Goal: Use online tool/utility: Use online tool/utility

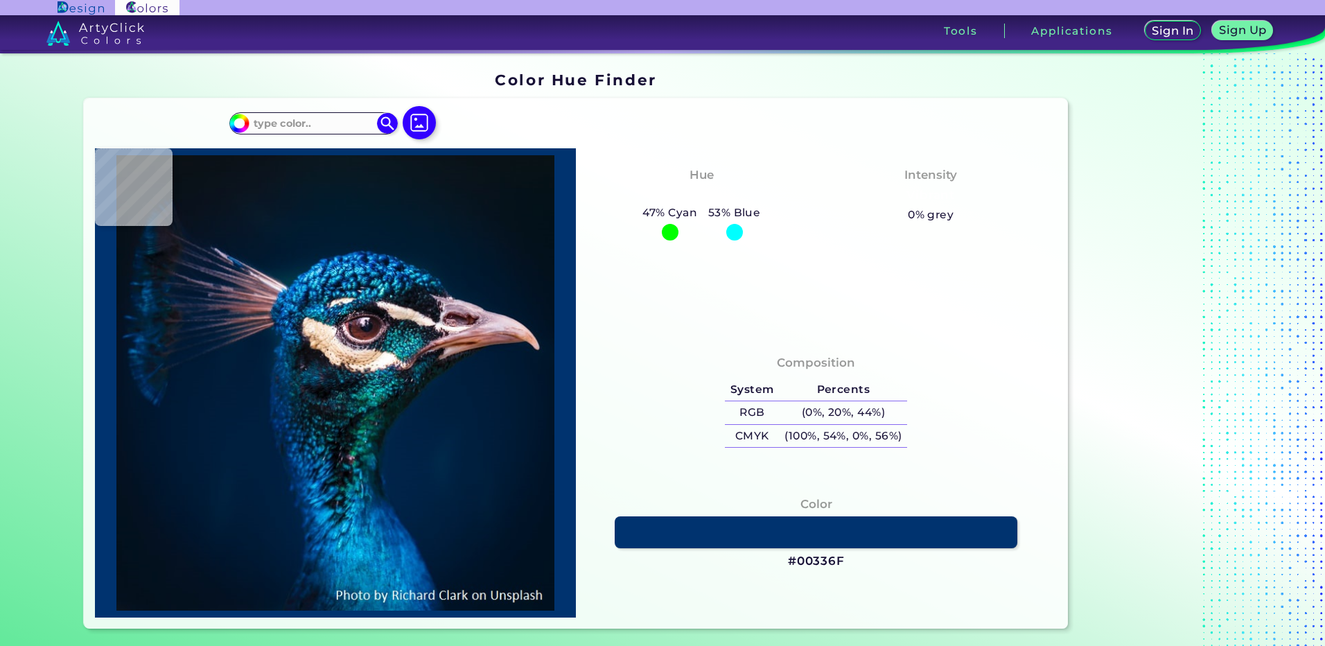
type input "#000000"
type input "#c69a78"
type input "#C69A78"
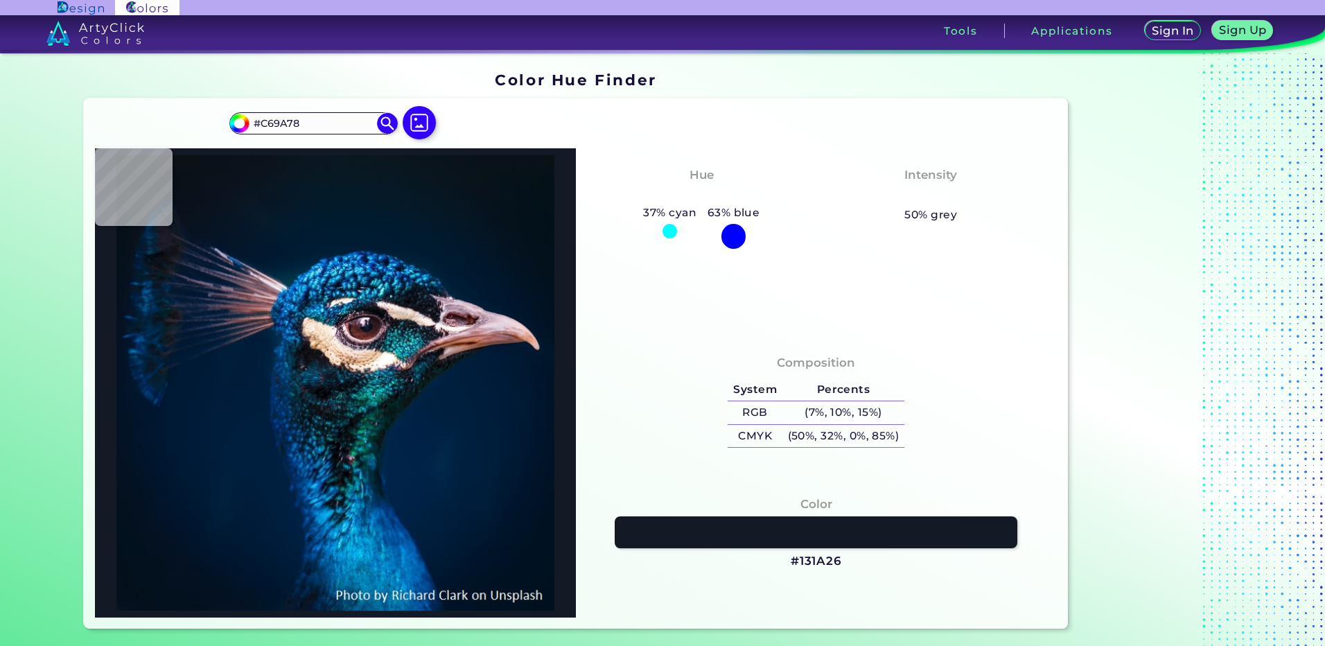
type input "#131a26"
type input "#131A26"
type input "#181b26"
type input "#181B26"
type input "#002e44"
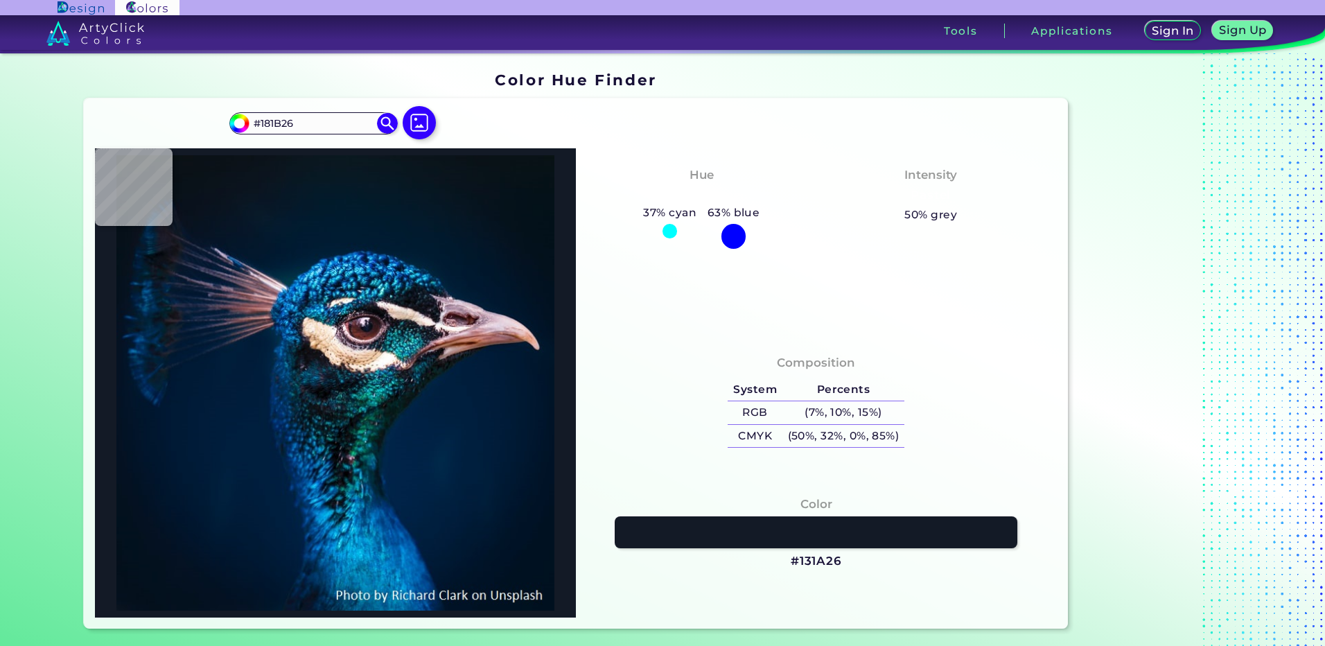
type input "#002E44"
type input "#03407a"
type input "#03407A"
type input "#043361"
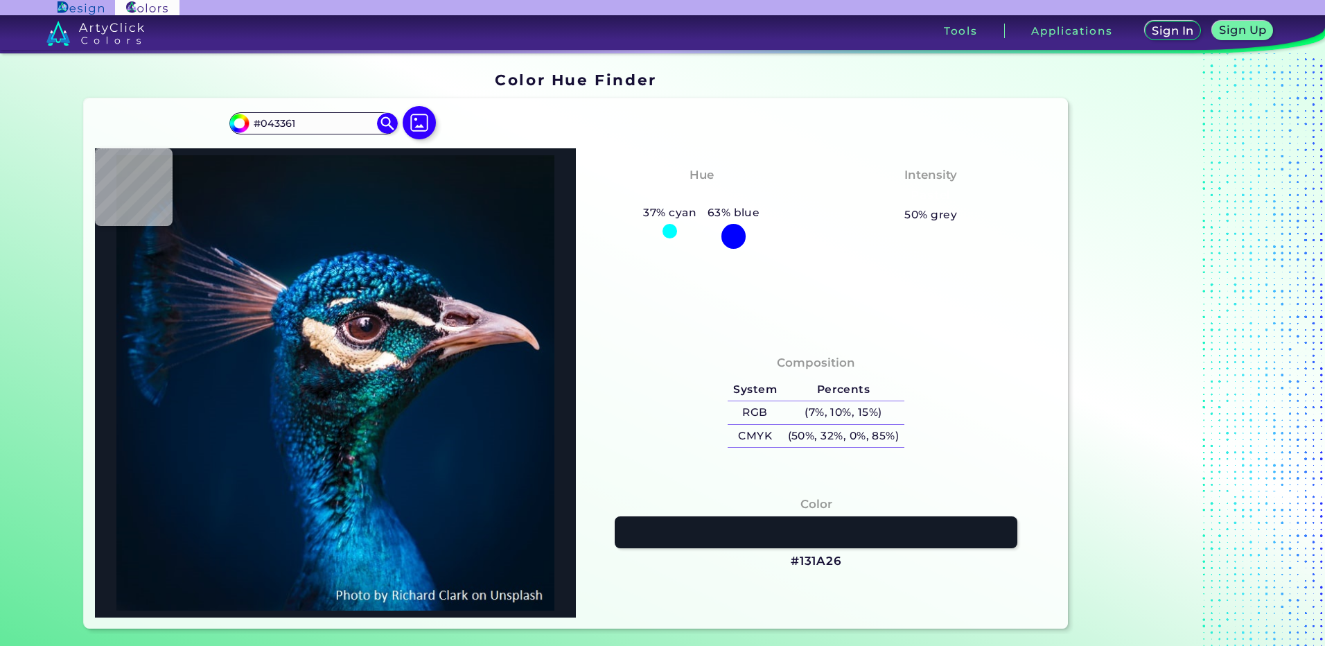
type input "#002541"
type input "#00203f"
type input "#00203F"
type input "#001f3c"
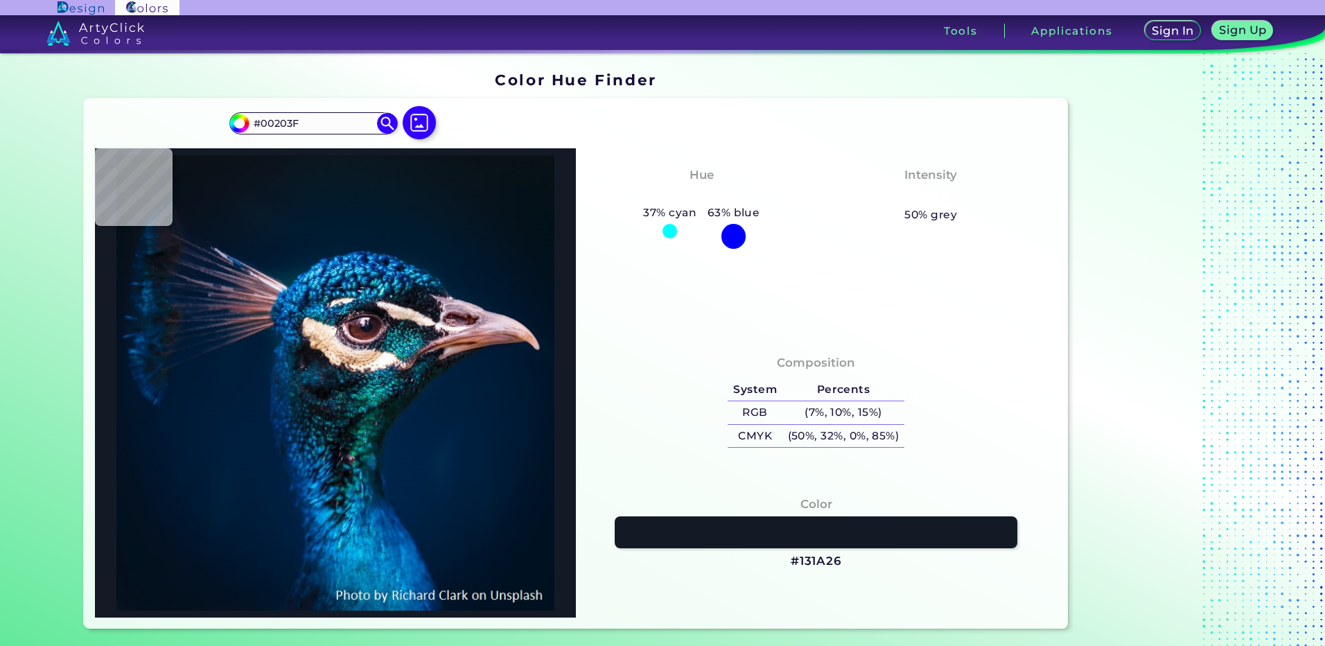
type input "#001F3C"
type input "#001e3a"
type input "#001E3A"
type input "#001b38"
type input "#001B38"
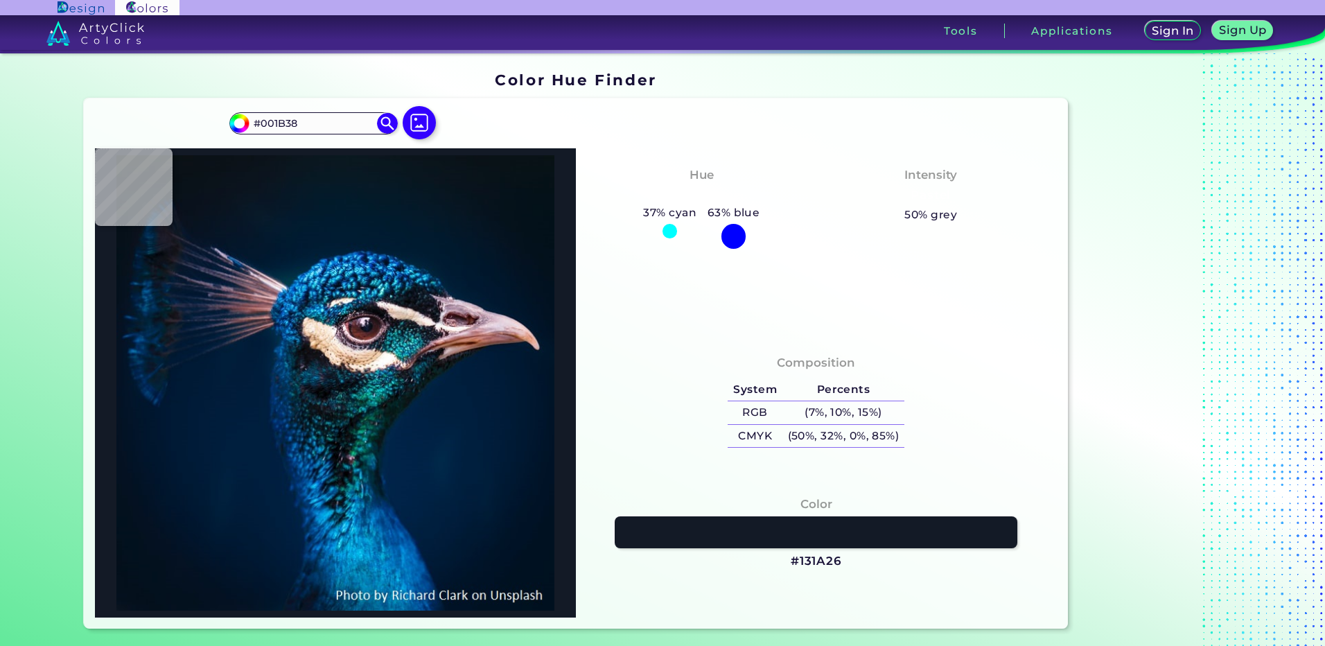
type input "#001c37"
type input "#001C37"
type input "#011c36"
type input "#011C36"
type input "#001d34"
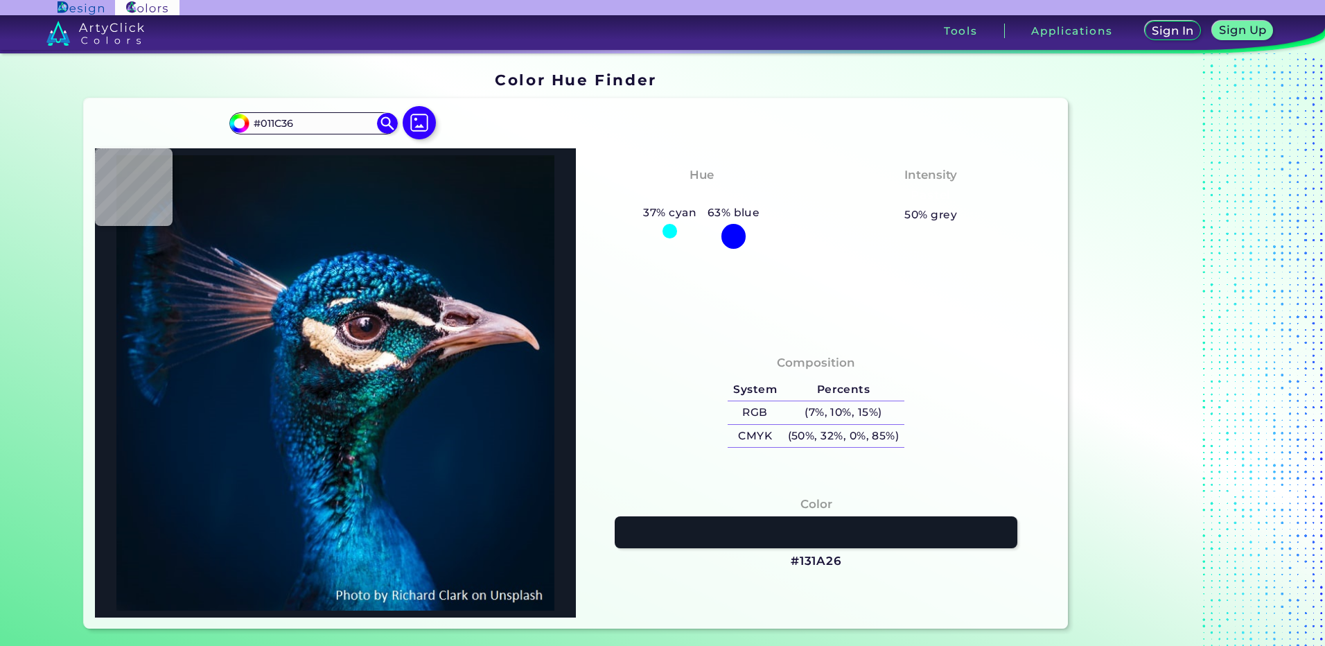
type input "#001D34"
type input "#011c35"
type input "#011C35"
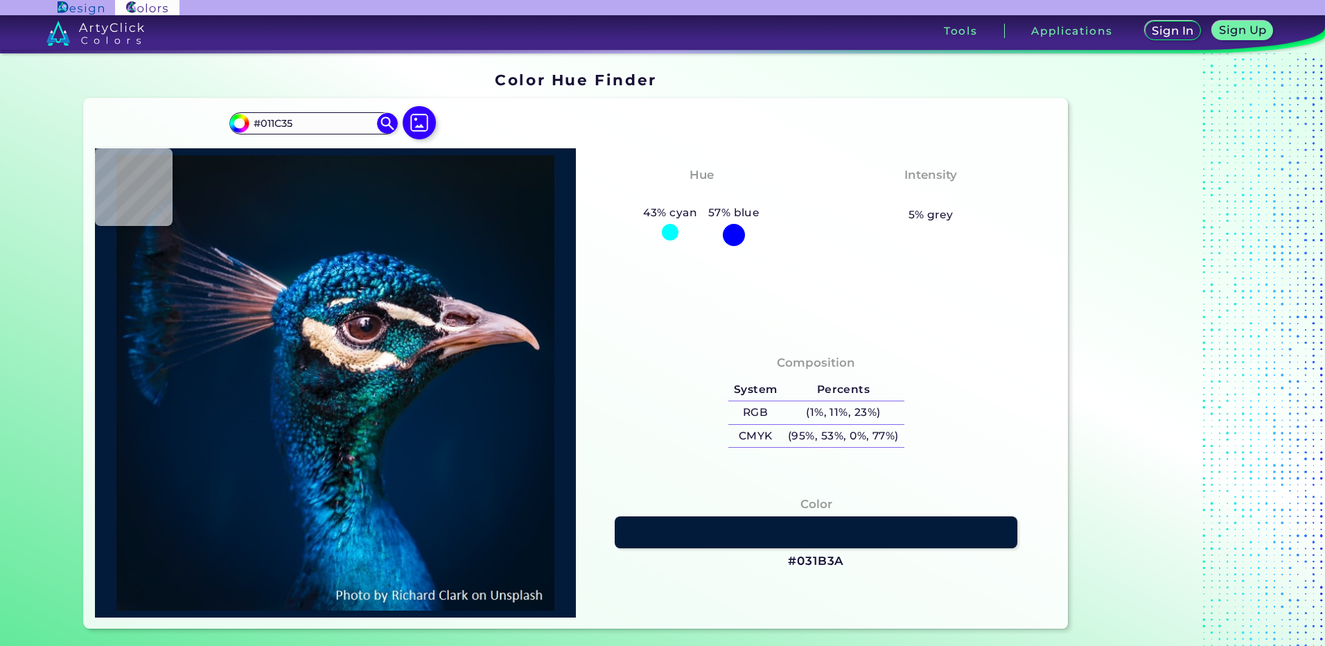
type input "#031b3a"
type input "#031B3A"
type input "#494350"
type input "#5d414f"
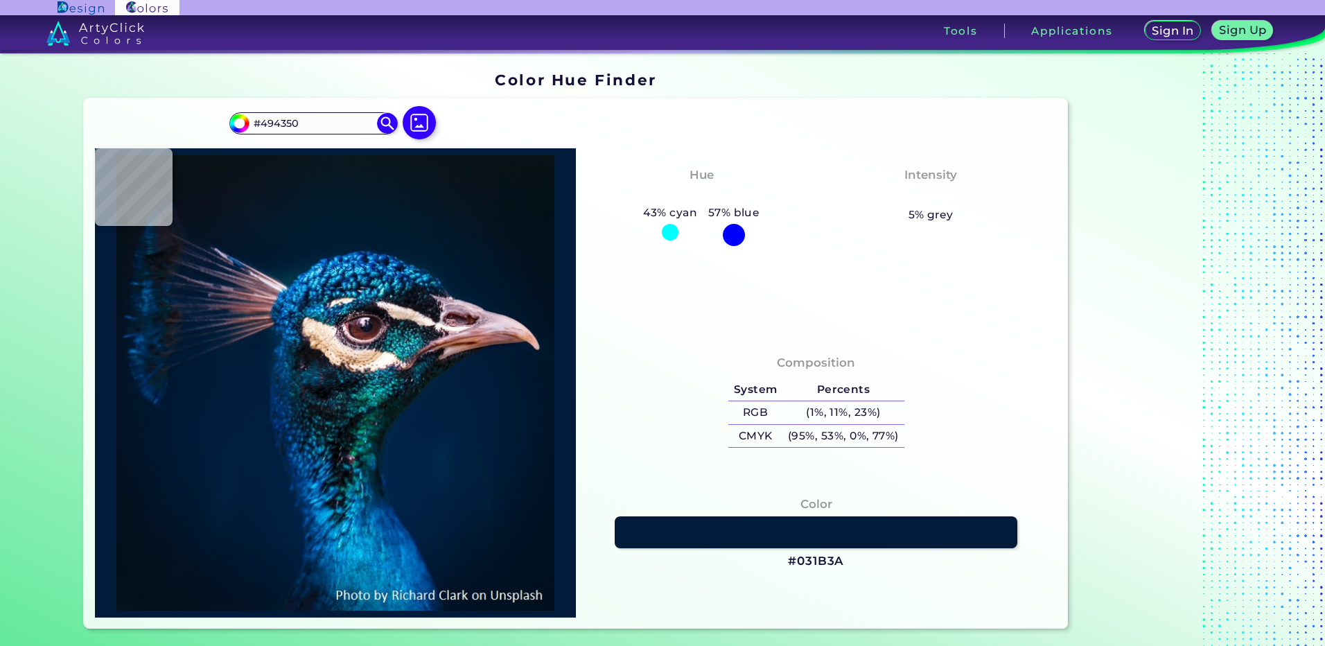
type input "#5D414F"
type input "#49313e"
type input "#49313E"
type input "#927478"
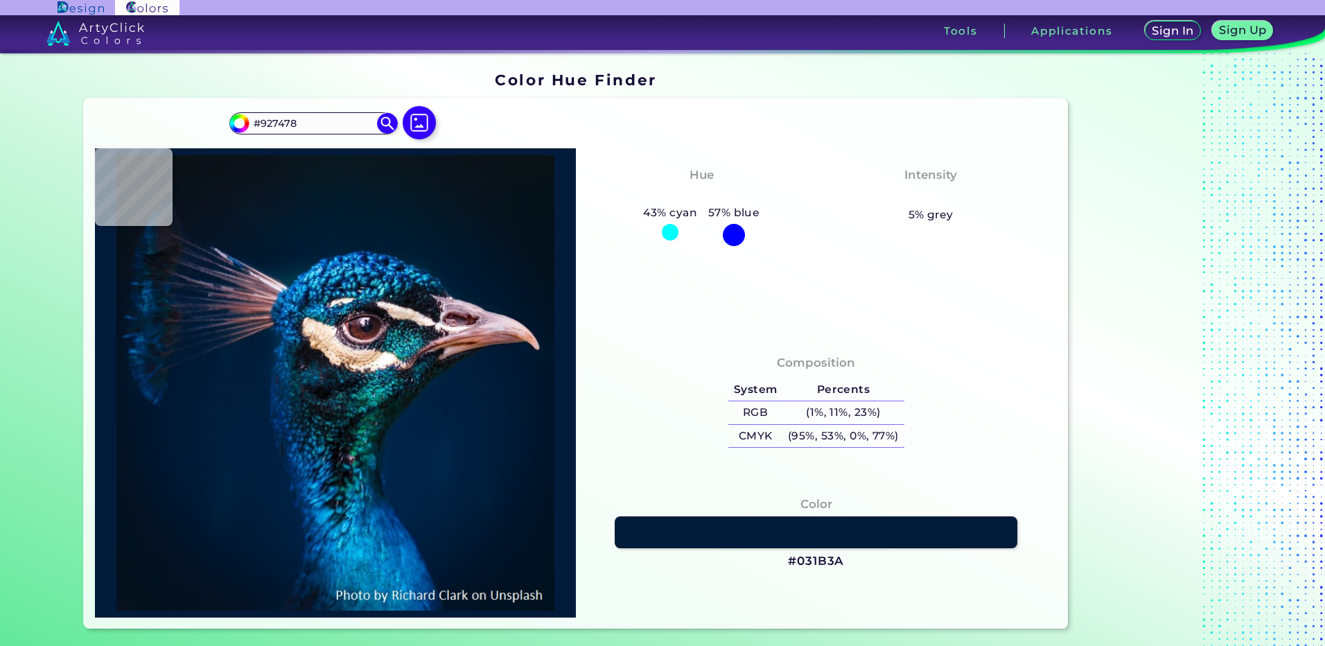
type input "#724f54"
type input "#724F54"
type input "#765762"
type input "#aa7273"
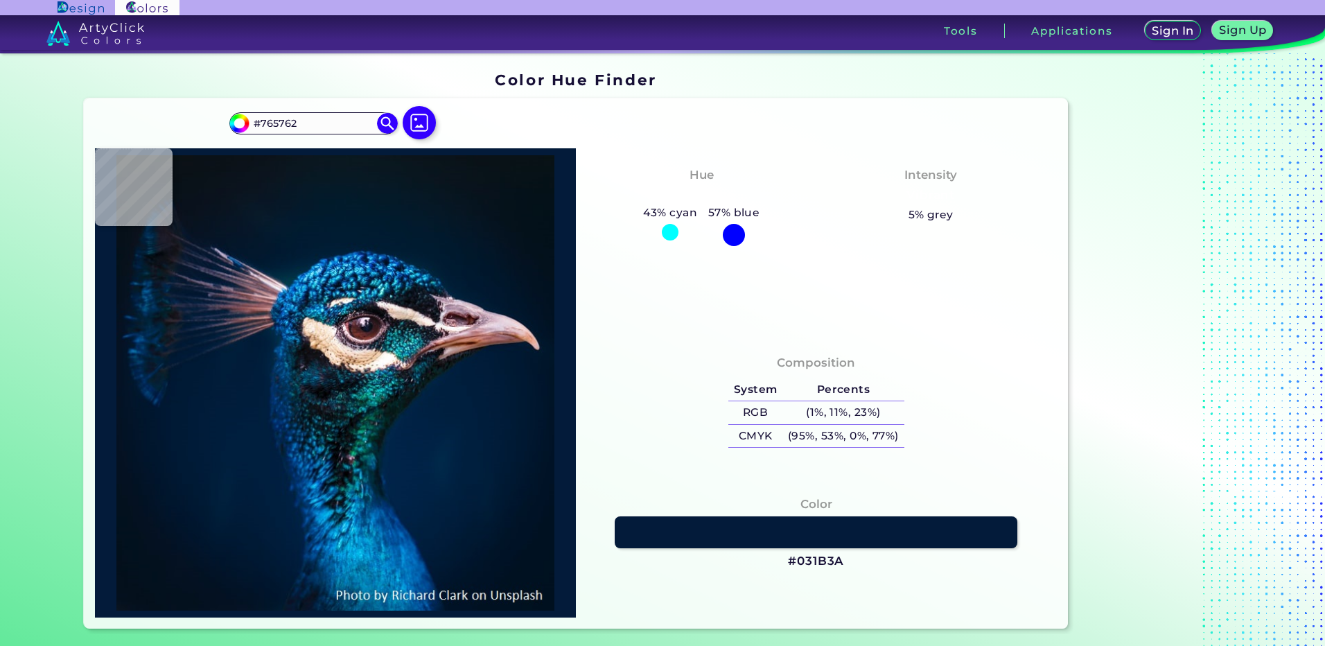
type input "#AA7273"
type input "#9c7483"
type input "#9C7483"
type input "#d7c0c4"
type input "#D7C0C4"
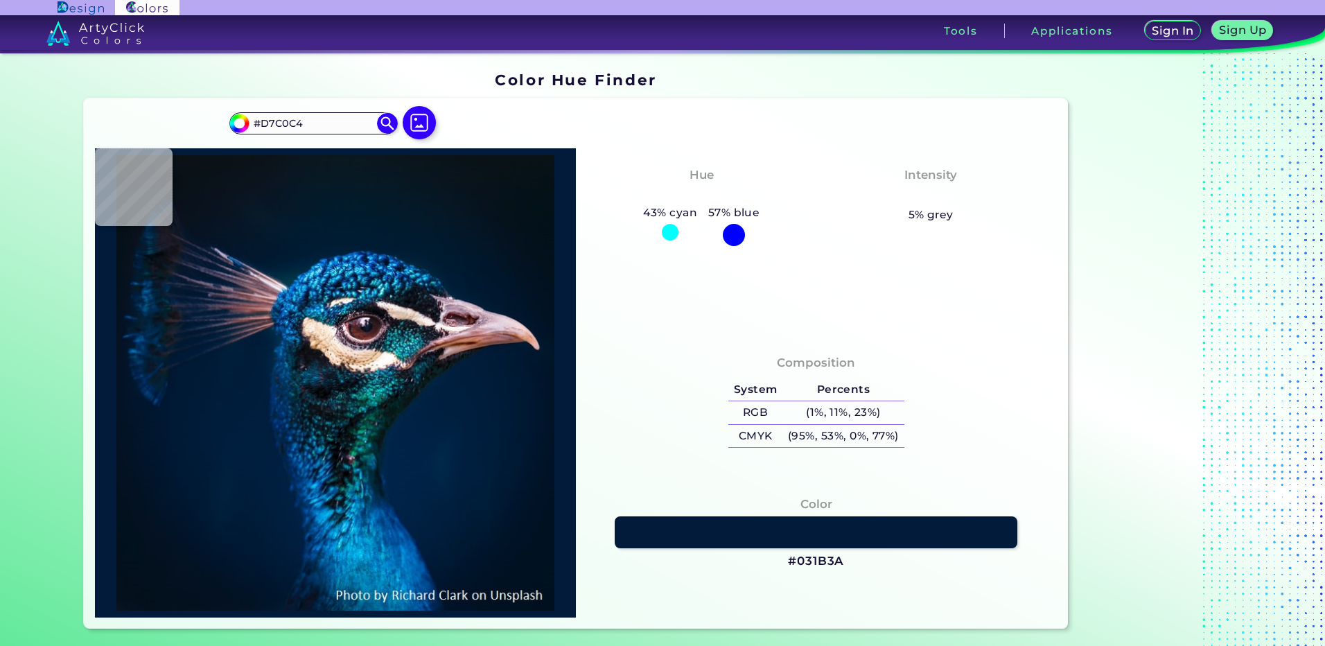
type input "#002e44"
type input "#002E44"
type input "#00263d"
type input "#00263D"
type input "#001e36"
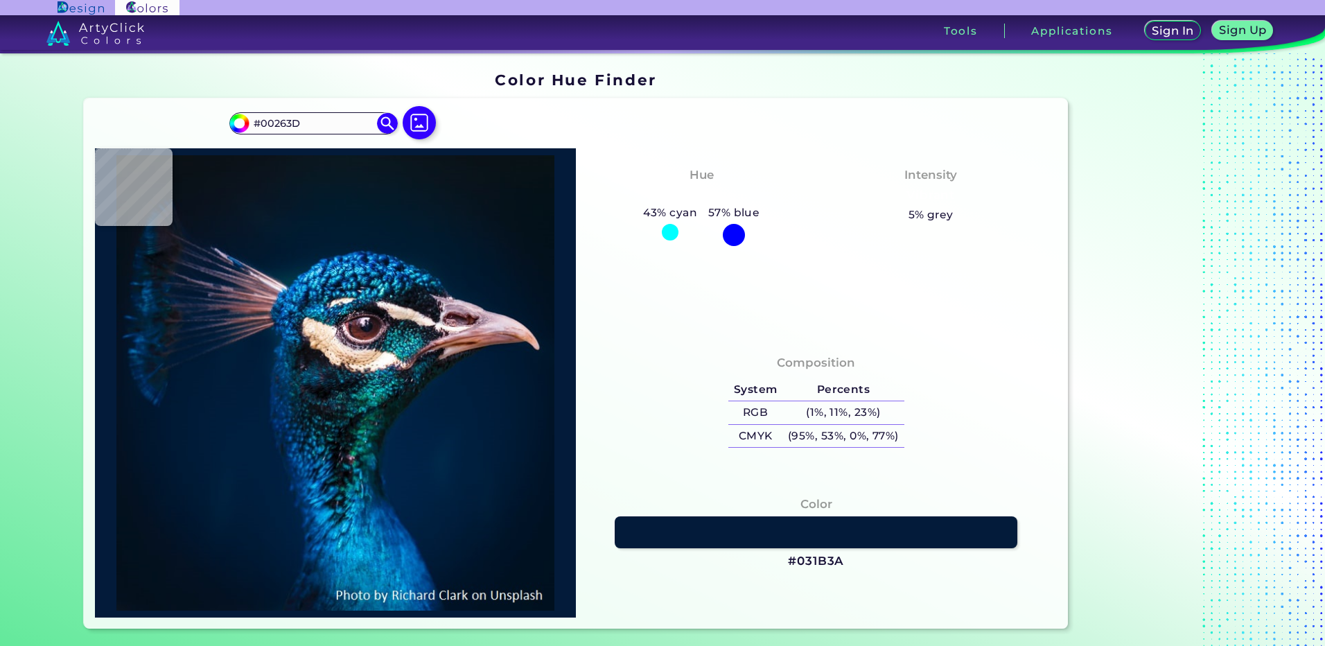
type input "#001E36"
type input "#001a31"
type input "#001A31"
type input "#001b2e"
type input "#001B2E"
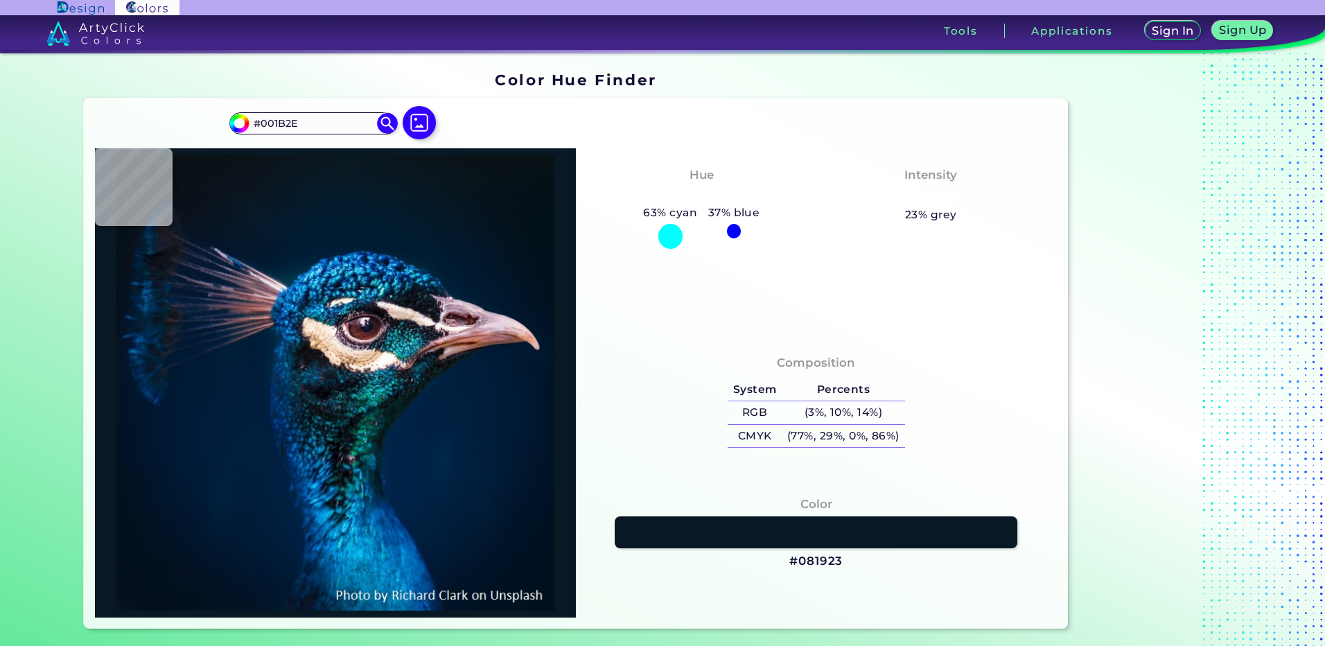
type input "#081923"
click at [429, 125] on img at bounding box center [419, 123] width 40 height 40
click at [0, 0] on input "file" at bounding box center [0, 0] width 0 height 0
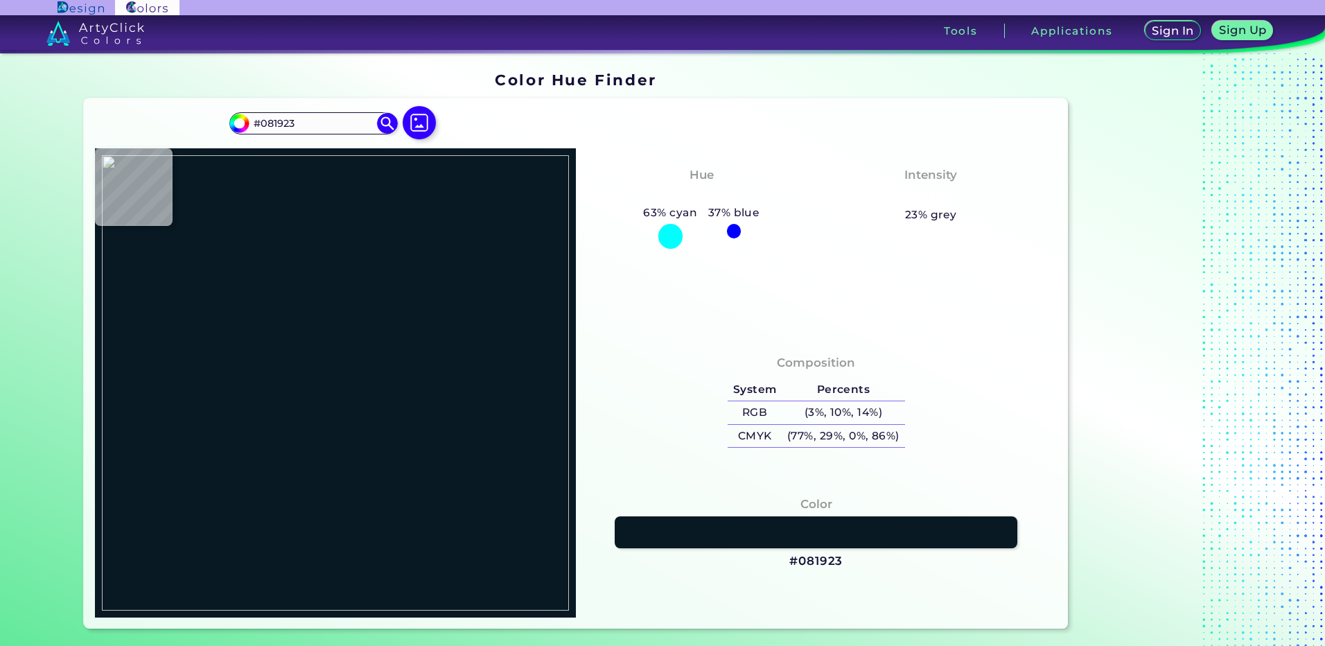
type input "#000000"
type input "#edd19b"
type input "#EDD19B"
type input "#388fae"
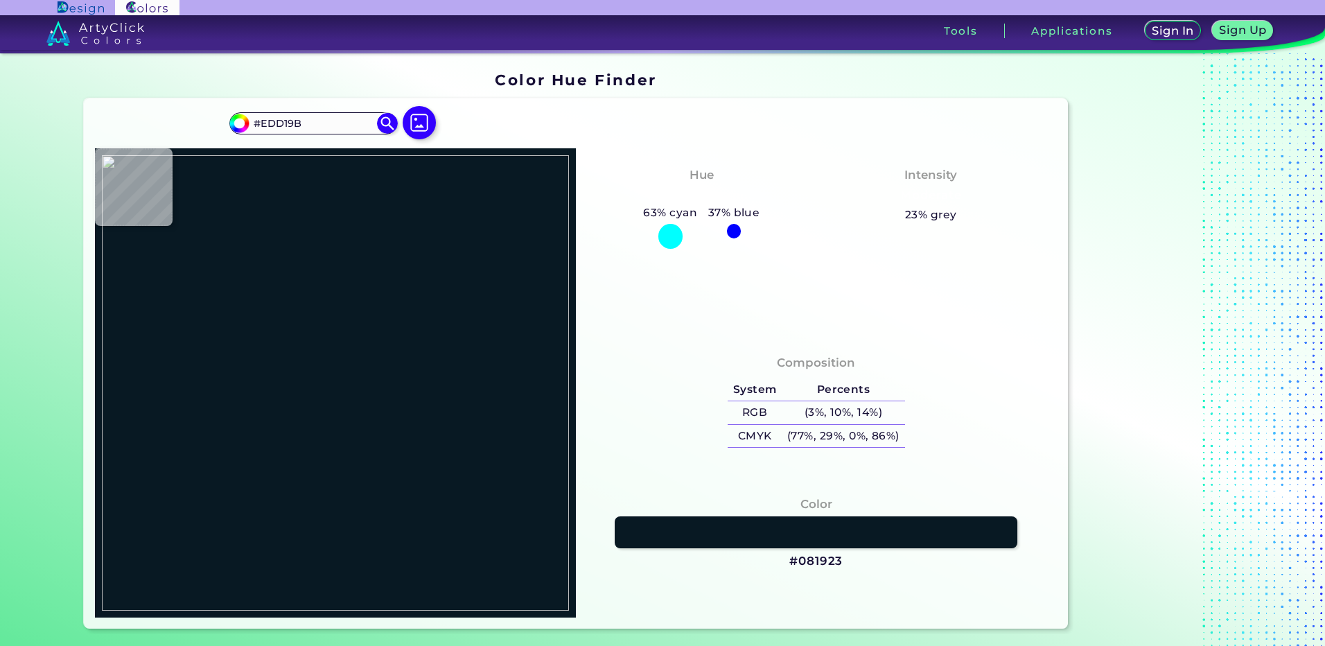
type input "#388FAE"
type input "#3890ae"
type input "#3890AE"
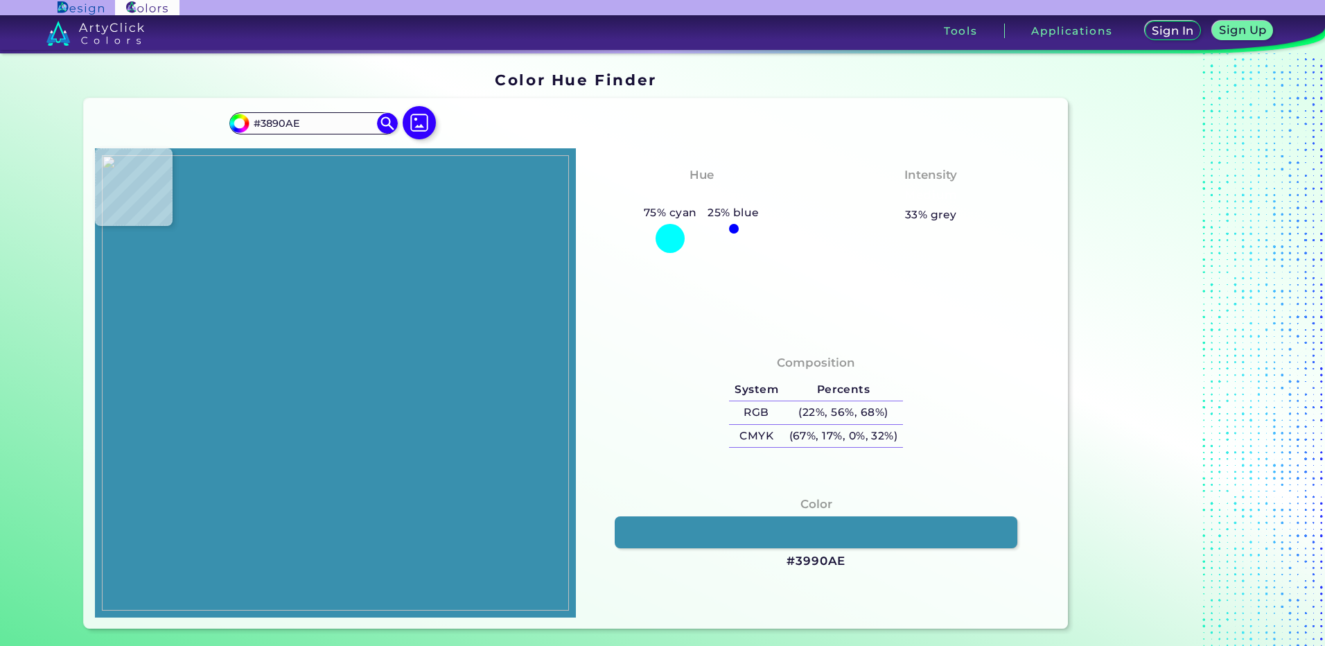
type input "#3990ae"
type input "#3990AE"
type input "#3c92b0"
type input "#3C92B0"
type input "#3f93b1"
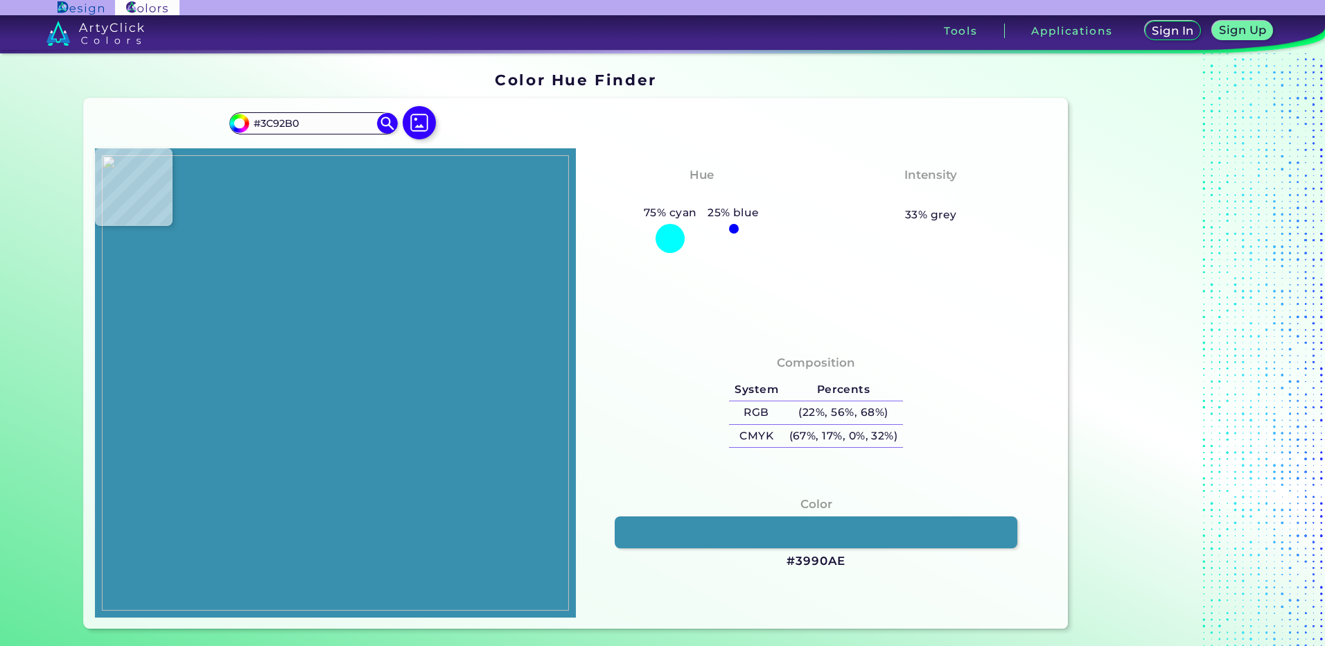
type input "#3F93B1"
type input "#4689a8"
type input "#4689A8"
type input "#735b74"
type input "#735B74"
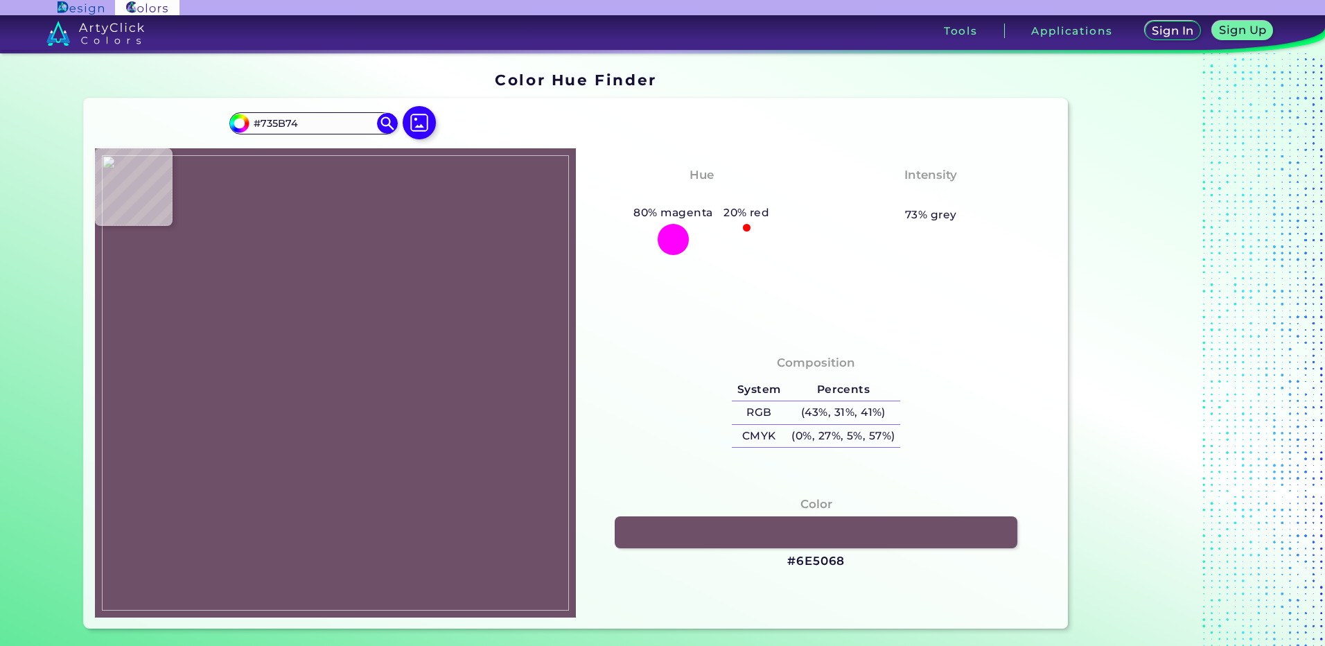
type input "#6e5068"
type input "#6E5068"
type input "#ba7a7e"
type input "#BA7A7E"
type input "#d7766f"
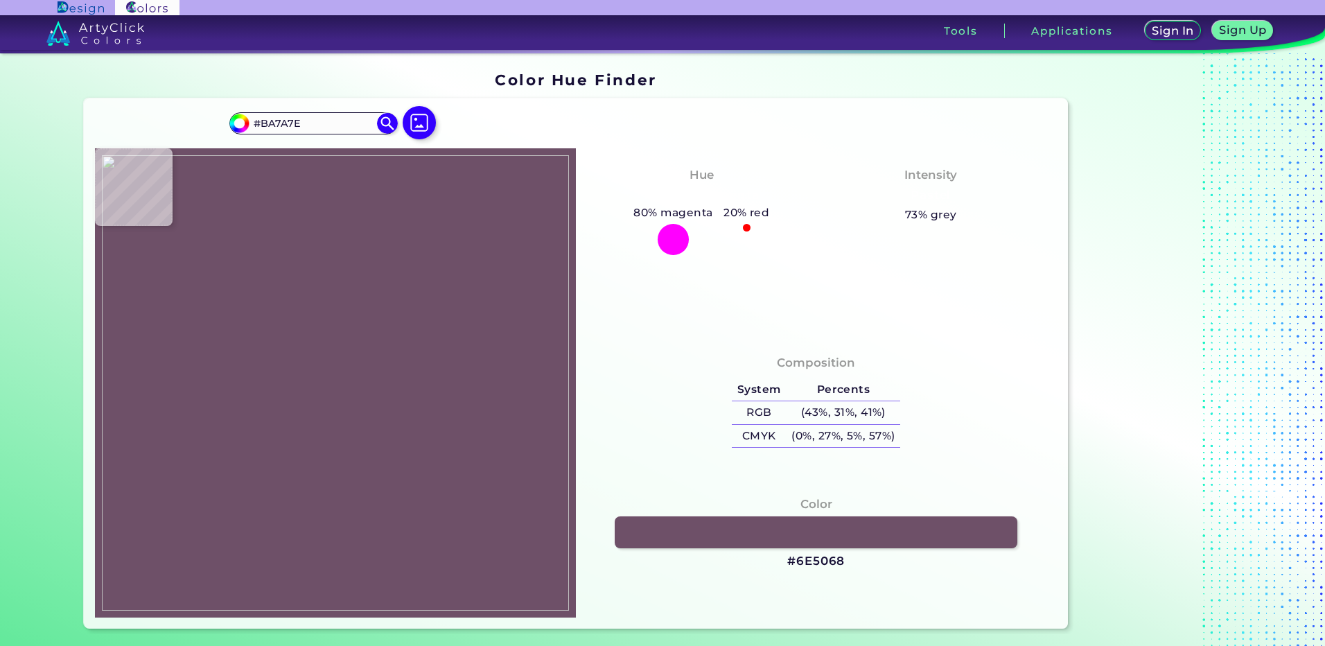
type input "#D7766F"
type input "#fbdfc0"
type input "#FBDFC0"
type input "#fef3db"
type input "#FEF3DB"
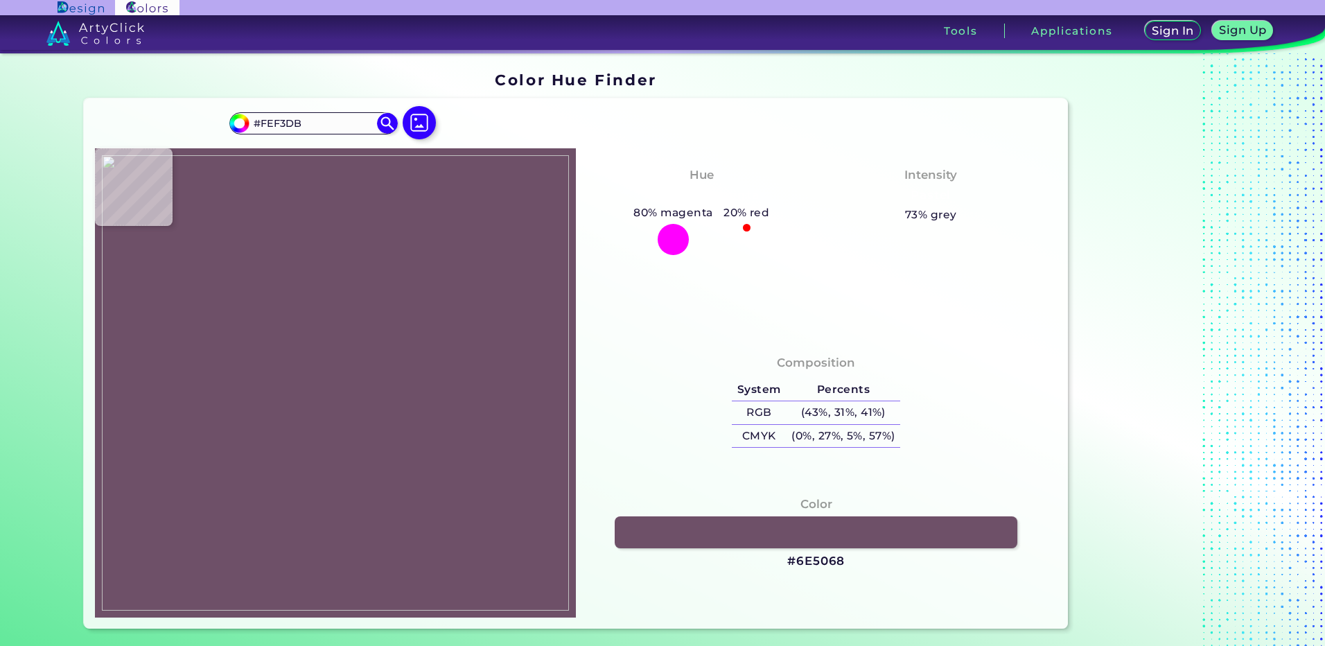
type input "#673826"
type input "#602a27"
type input "#602A27"
type input "#e3ce9e"
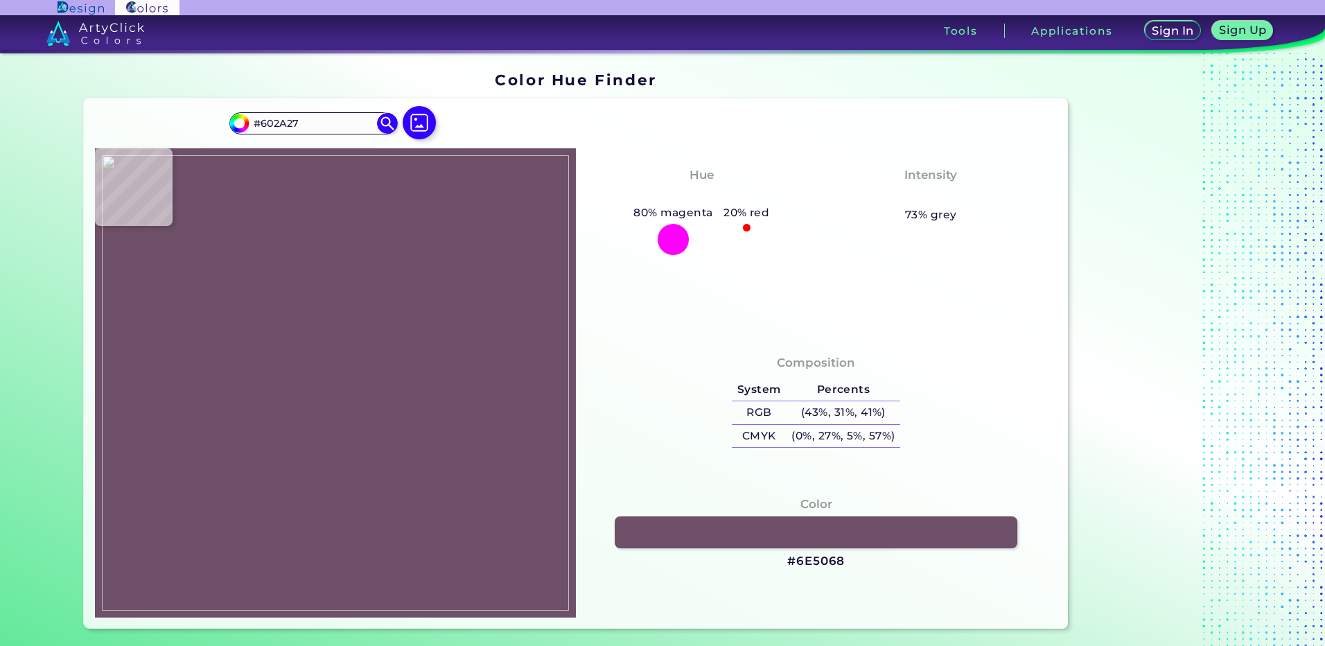
type input "#E3CE9E"
type input "#6b3e3b"
type input "#6B3E3B"
type input "#6b3f3b"
type input "#6B3F3B"
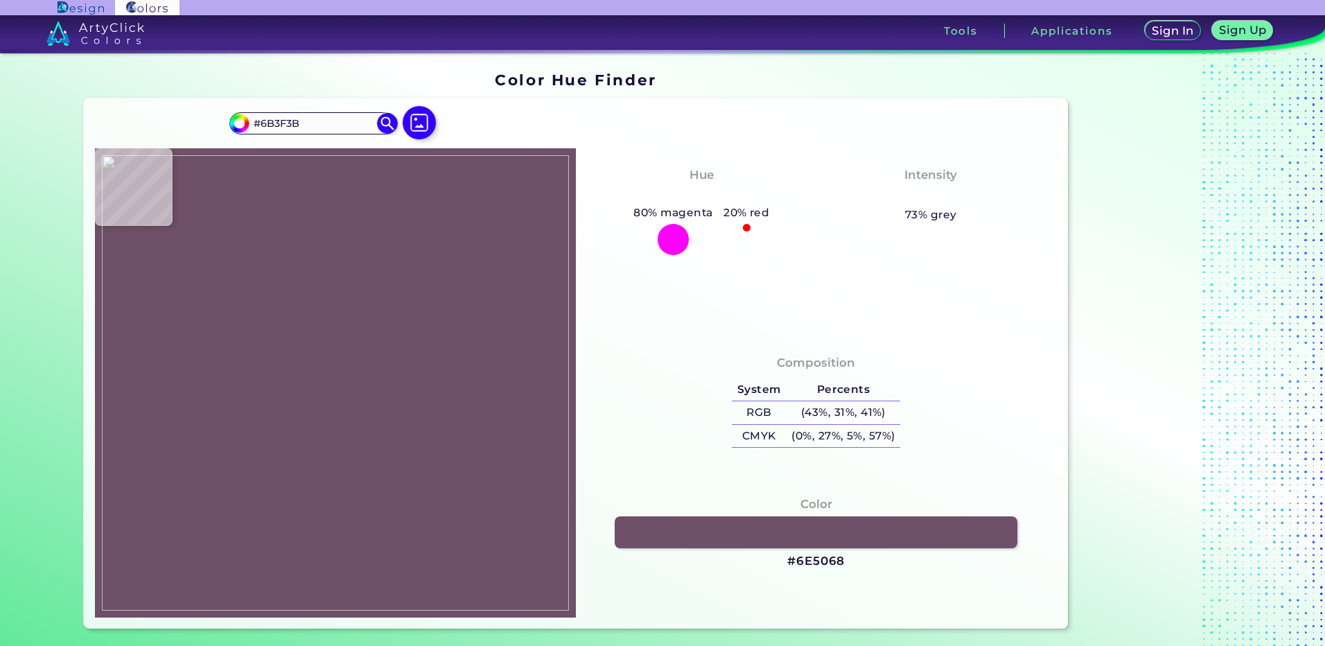
type input "#6b3e3b"
type input "#6B3E3B"
type input "#a98765"
type input "#A98765"
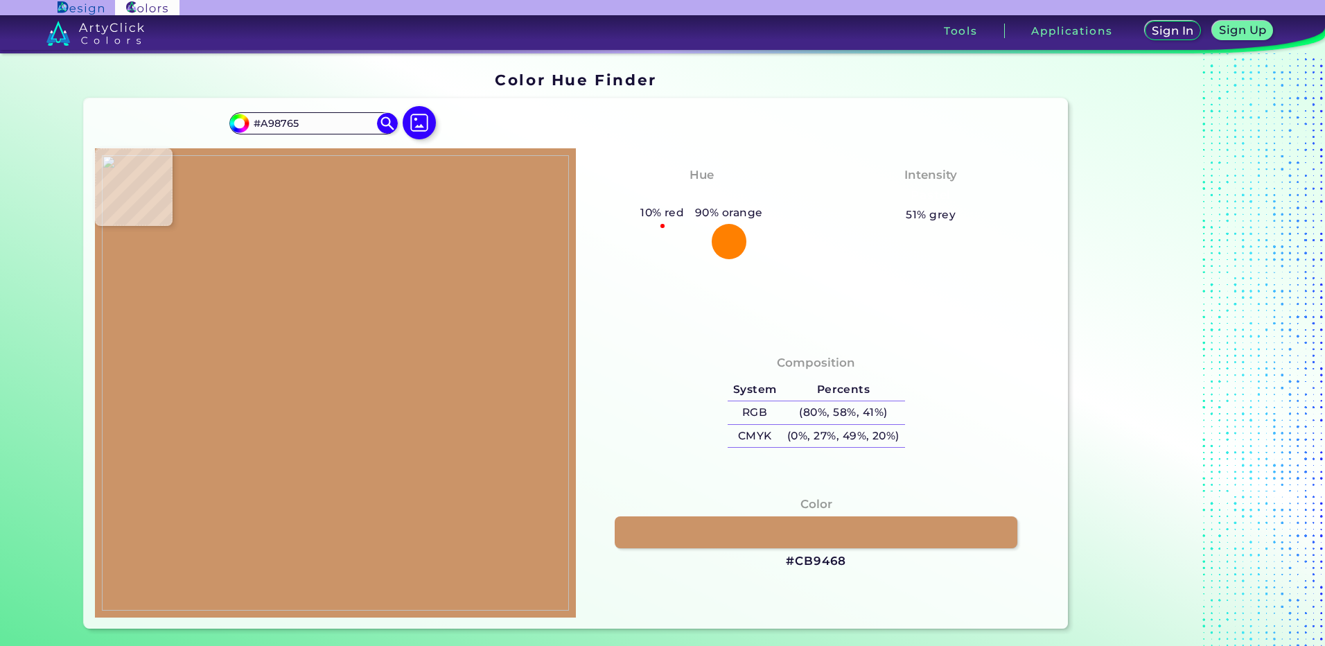
type input "#cb9468"
type input "#CB9468"
type input "#ecb35e"
type input "#ECB35E"
type input "#d17b38"
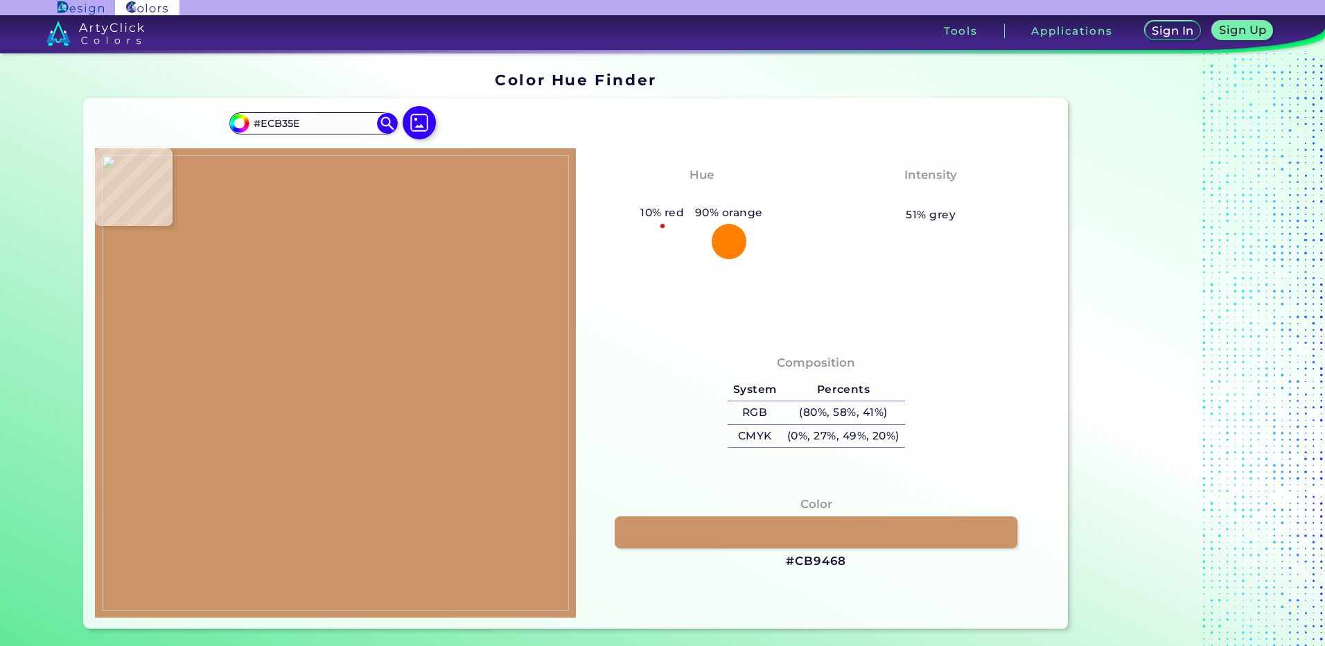
type input "#D17B38"
type input "#d0803b"
type input "#D0803B"
type input "#d2574e"
type input "#D2574E"
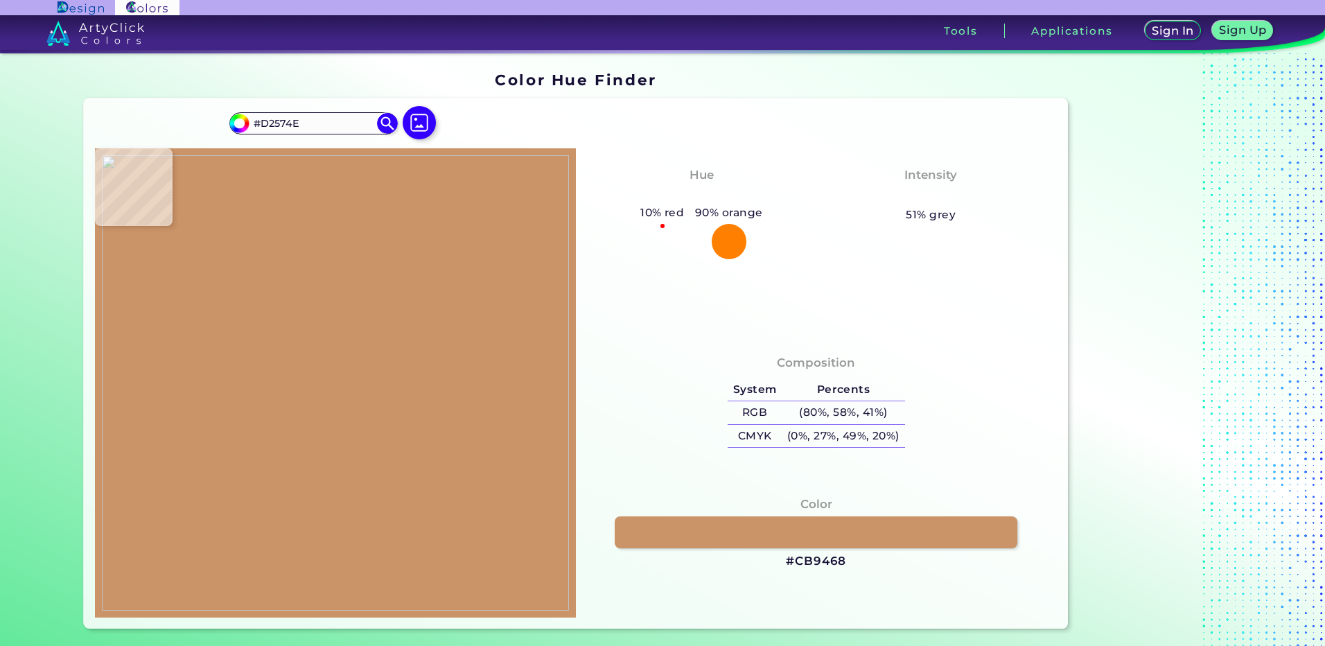
type input "#d76958"
type input "#D76958"
type input "#fbefd7"
type input "#FBEFD7"
type input "#fdf1d7"
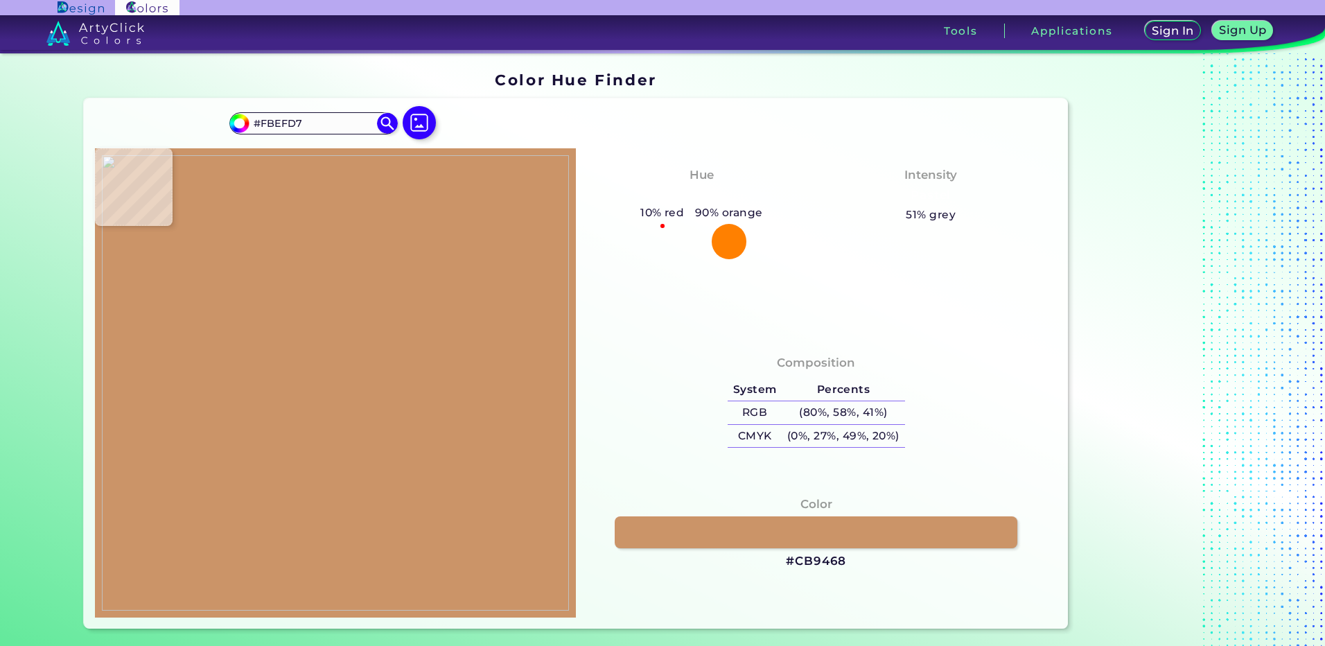
type input "#FDF1D7"
type input "#fef1d6"
type input "#FEF1D6"
type input "#fef2d8"
type input "#FEF2D8"
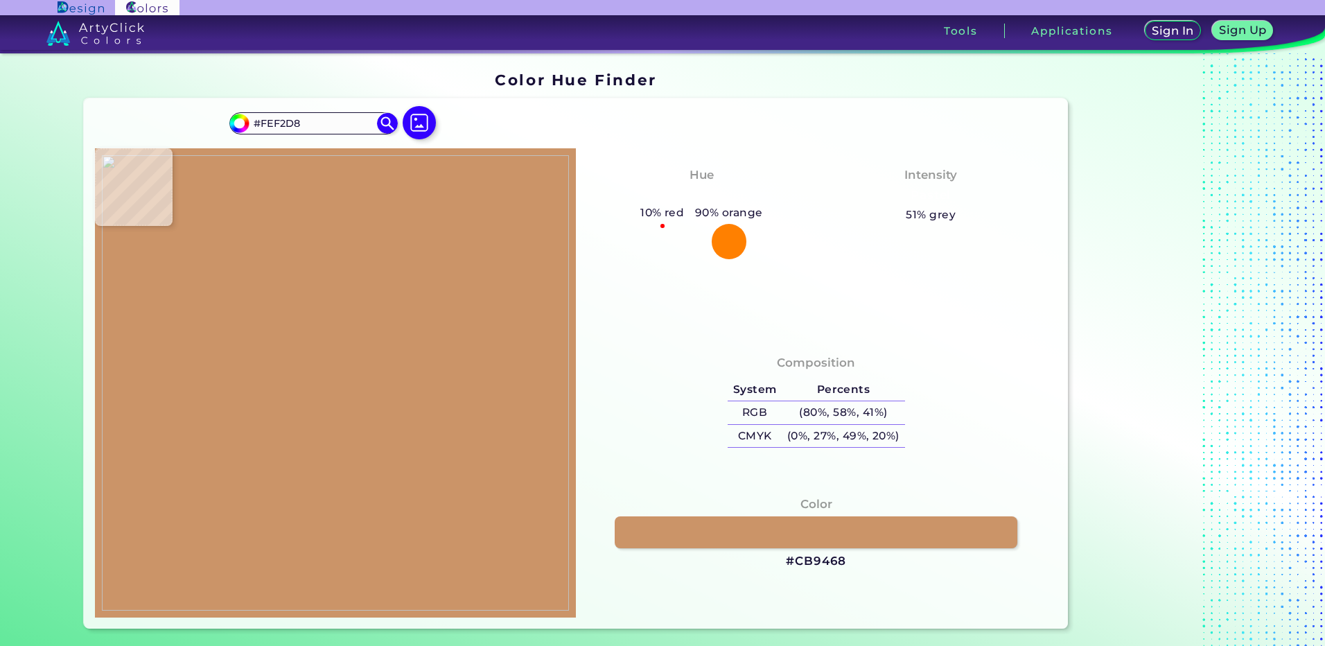
type input "#fef2d9"
type input "#FEF2D9"
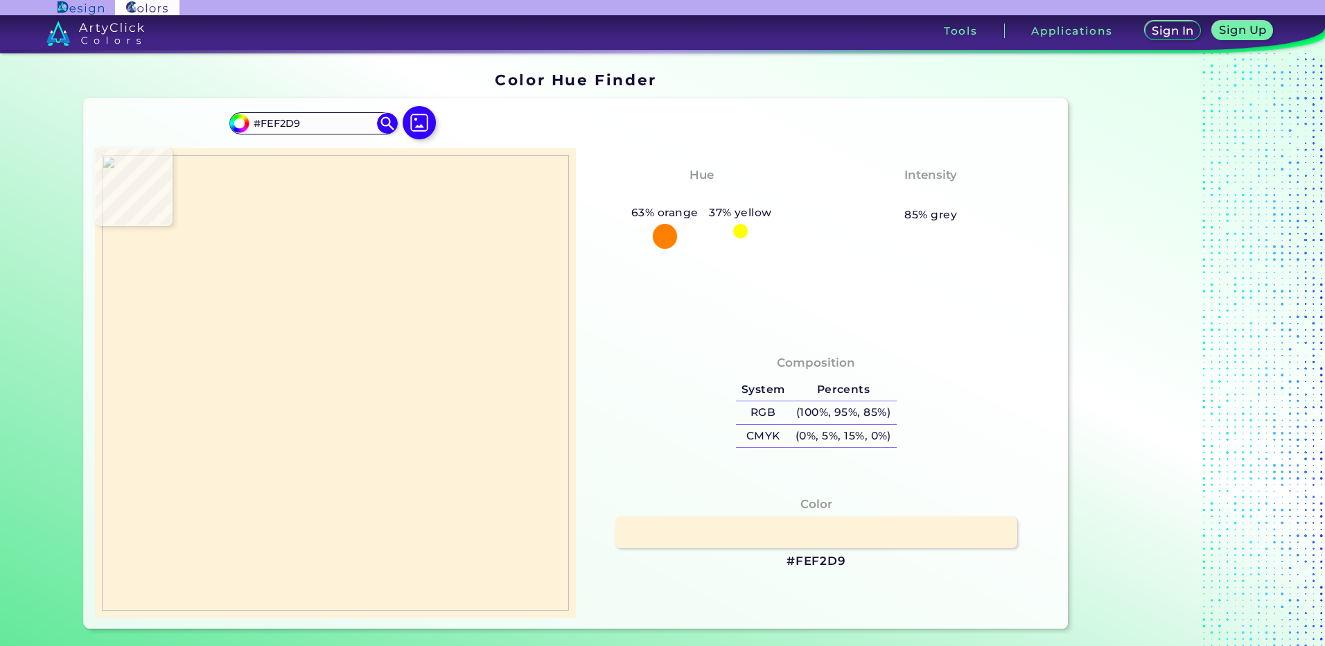
type input "#fef3d8"
type input "#FEF3D8"
type input "#fff2d8"
type input "#FFF2D8"
type input "#fef2d8"
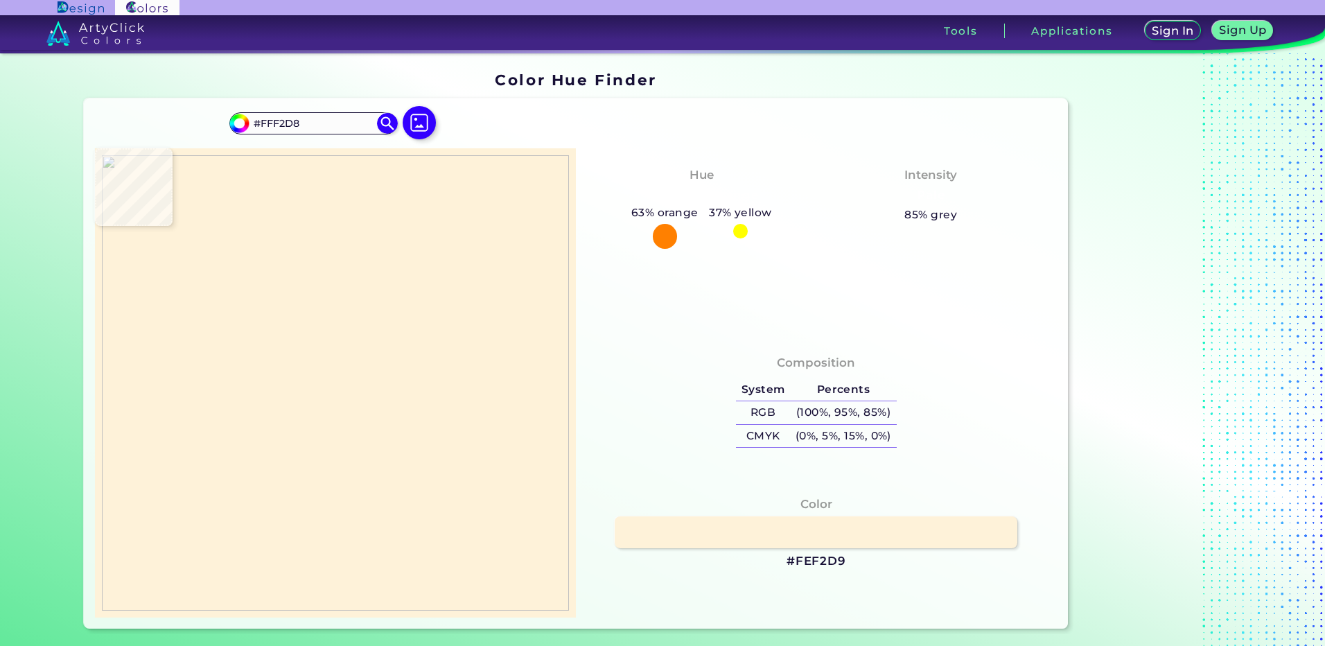
type input "#FEF2D8"
type input "#fef1d6"
type input "#FEF1D6"
type input "#fef2d8"
type input "#FEF2D8"
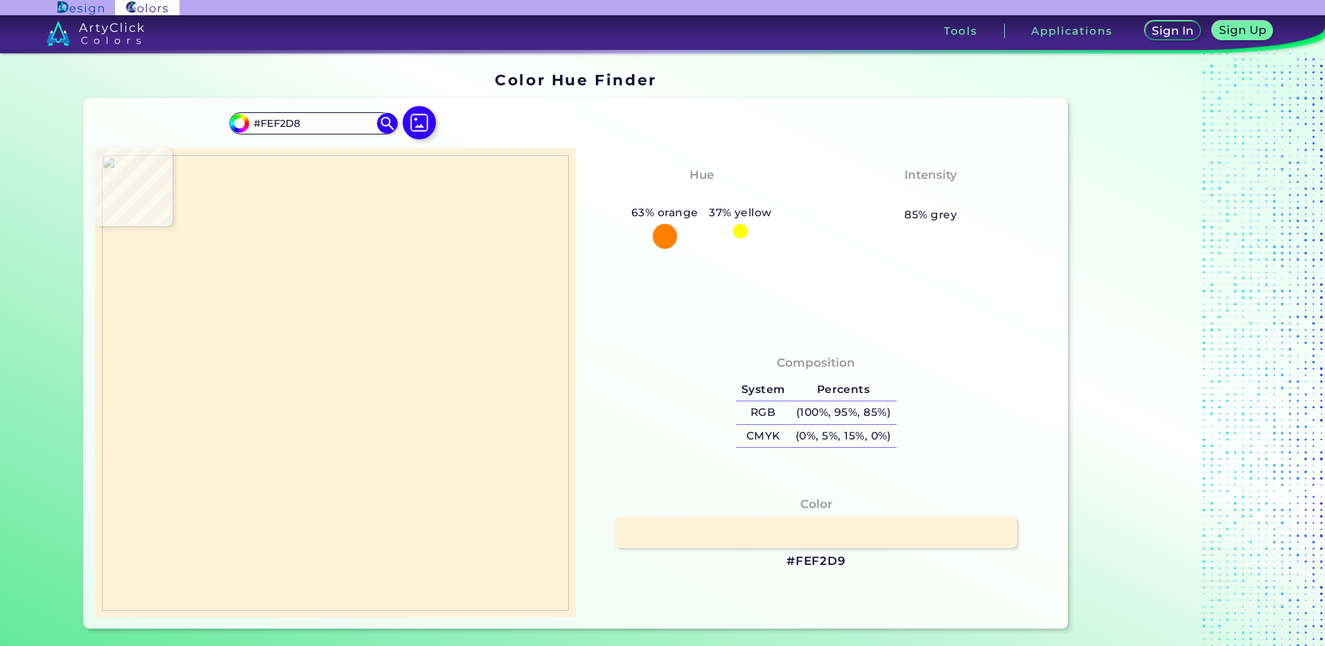
type input "#fef3db"
type input "#FEF3DB"
type input "#fef3dc"
type input "#FEF3DC"
type input "#fdf2dc"
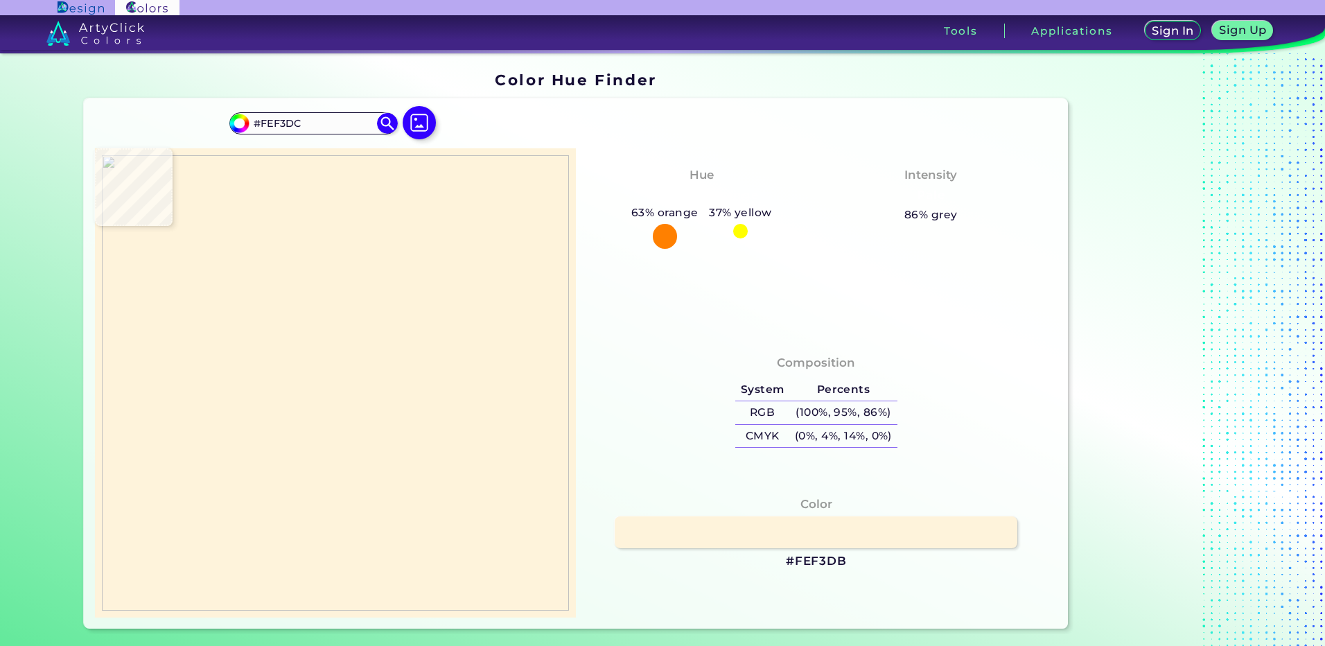
type input "#FDF2DC"
type input "#fdf1db"
type input "#FDF1DB"
type input "#fcf1db"
type input "#FCF1DB"
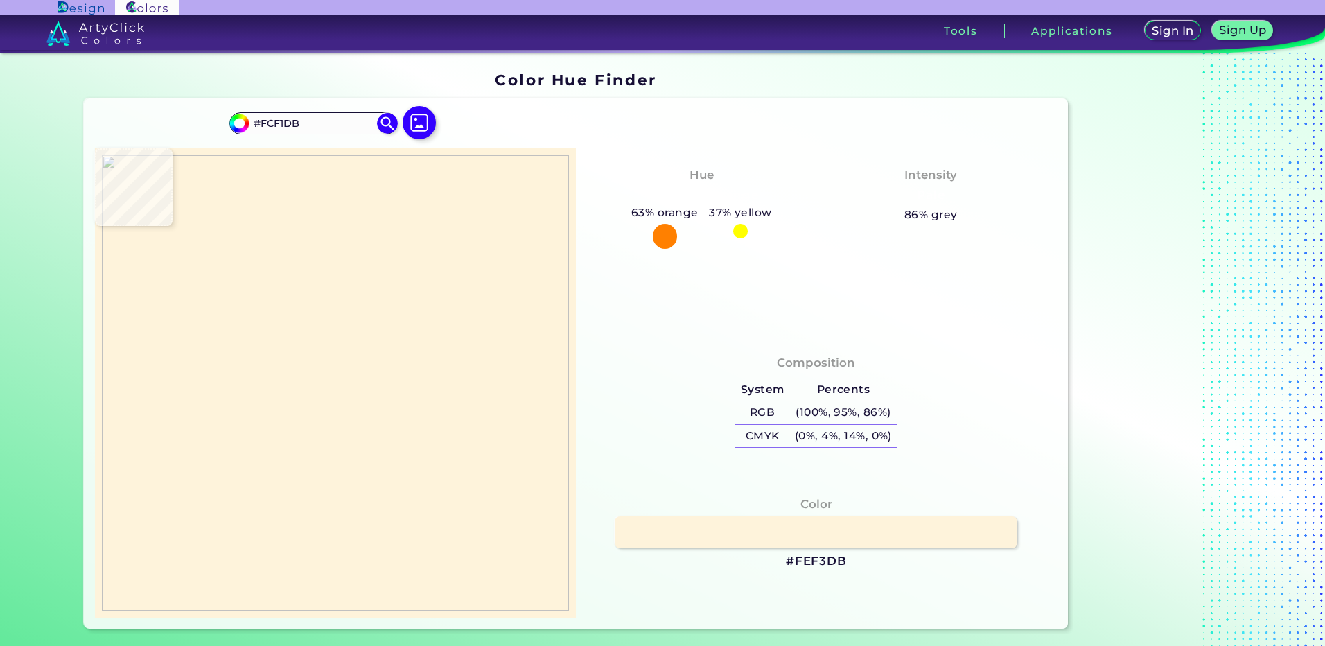
type input "#fdf1dc"
type input "#FDF1DC"
type input "#fbf0db"
type input "#FBF0DB"
type input "#faedd6"
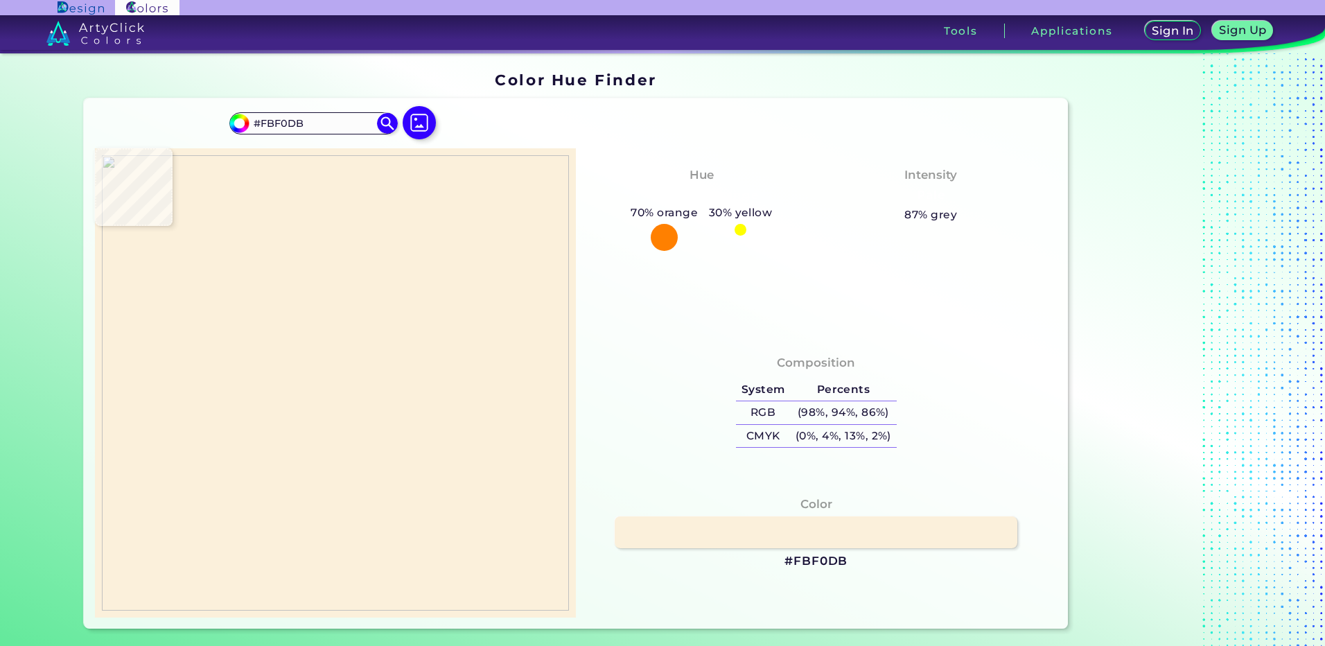
type input "#FAEDD6"
type input "#c98b5d"
type input "#C98B5D"
type input "#f3bb8e"
type input "#F3BB8E"
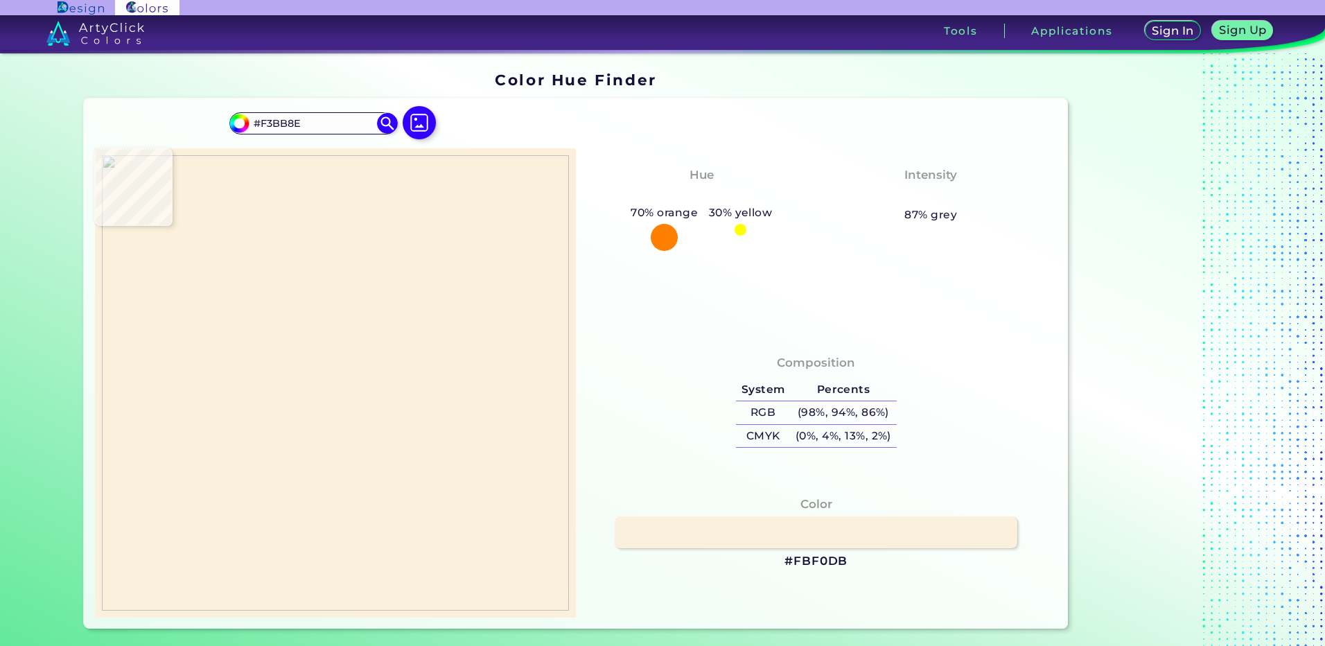
type input "#eab084"
type input "#EAB084"
type input "#79492b"
type input "#79492B"
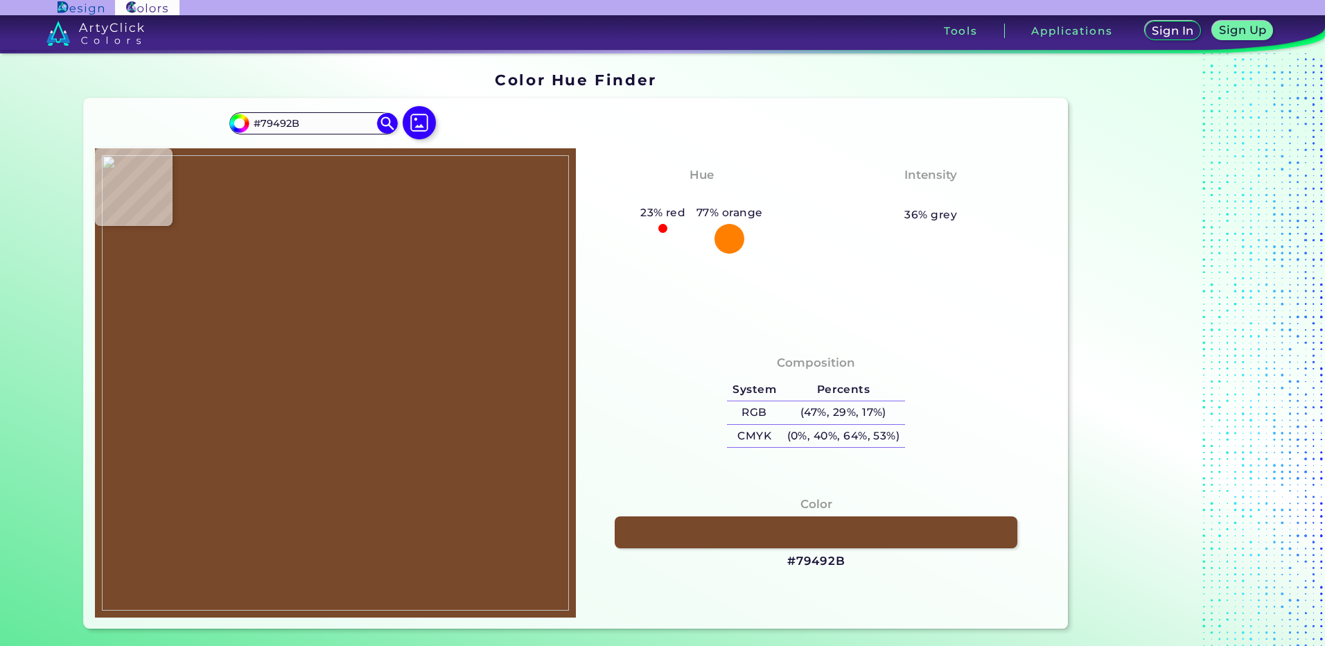
type input "#784830"
type input "#764426"
type input "#784830"
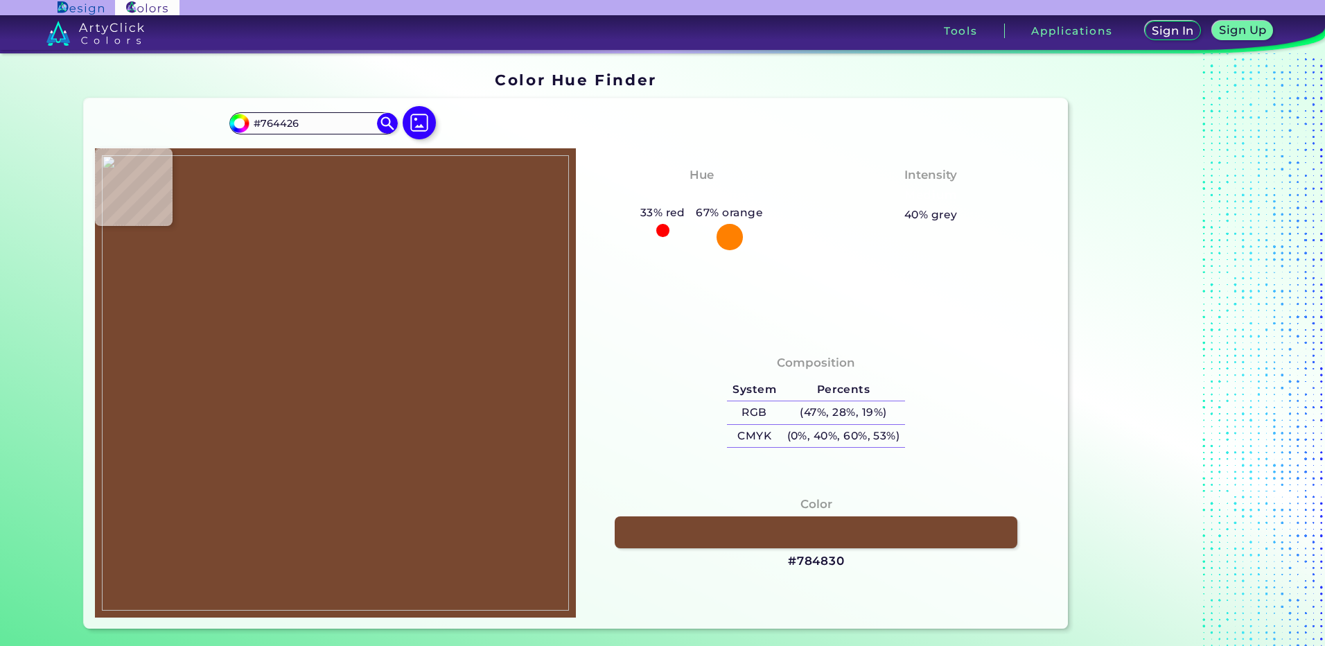
type input "#784830"
type input "#89512b"
type input "#89512B"
type input "#b37048"
type input "#B37048"
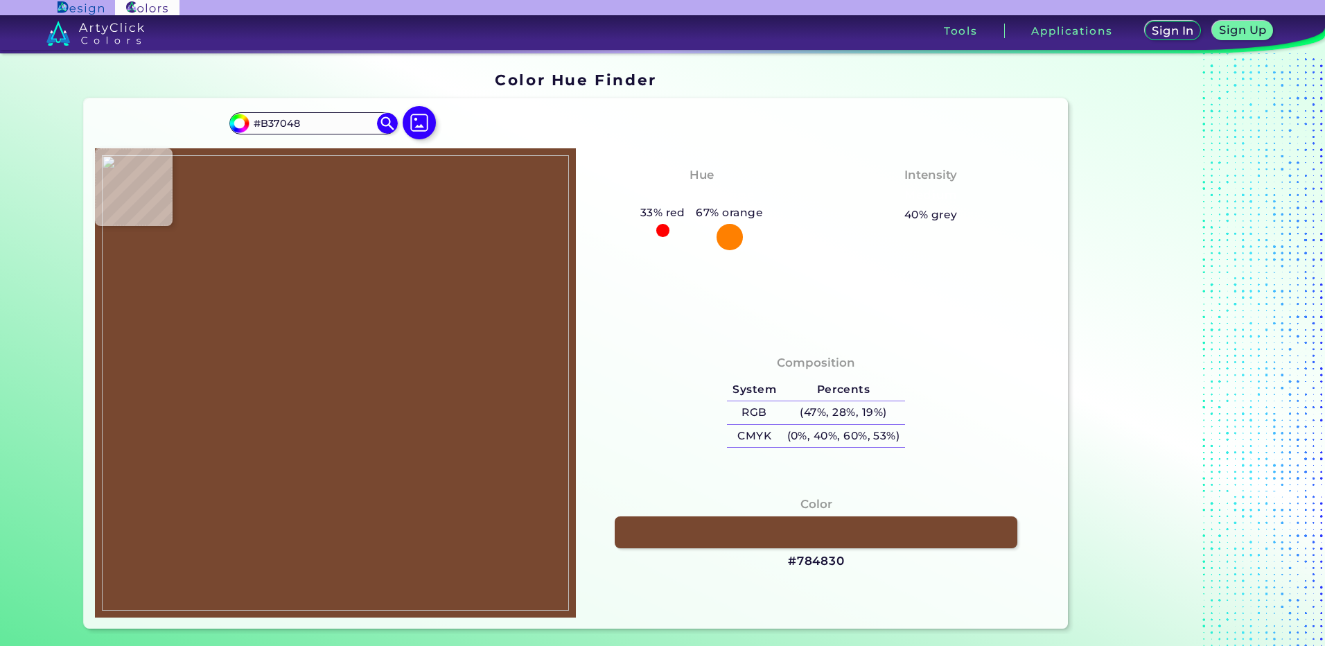
type input "#da7955"
type input "#DA7955"
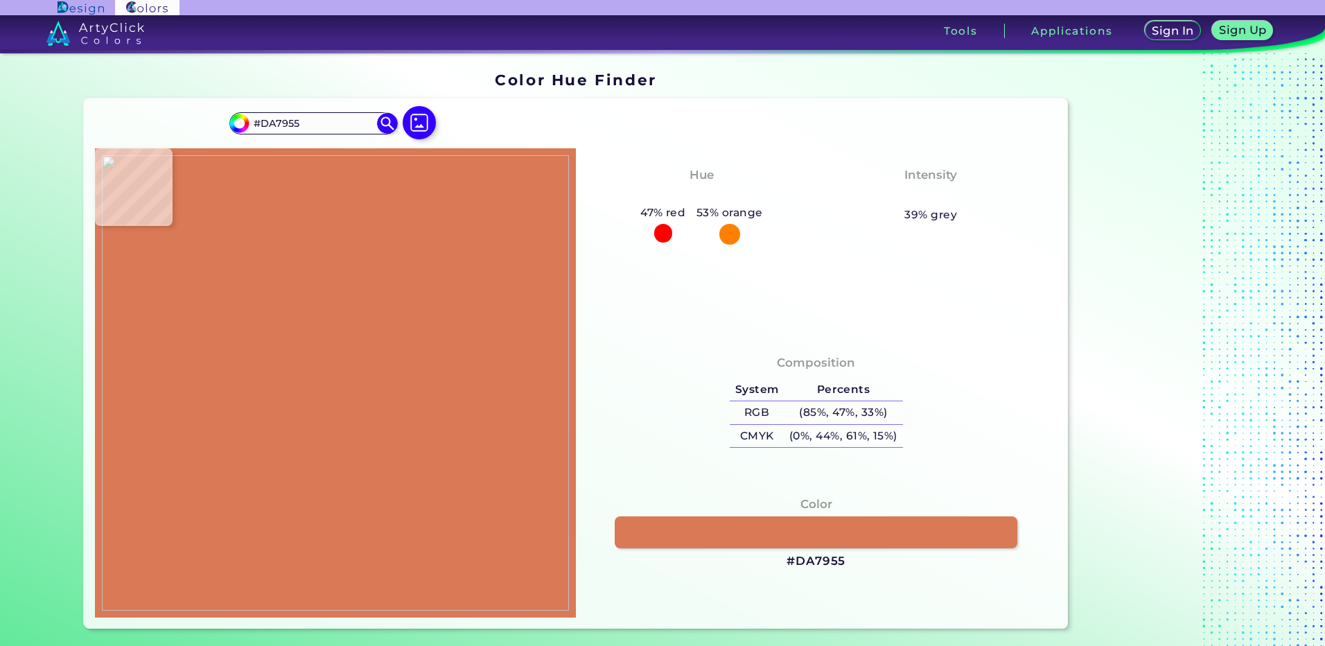
type input "#bd7a4d"
type input "#BD7A4D"
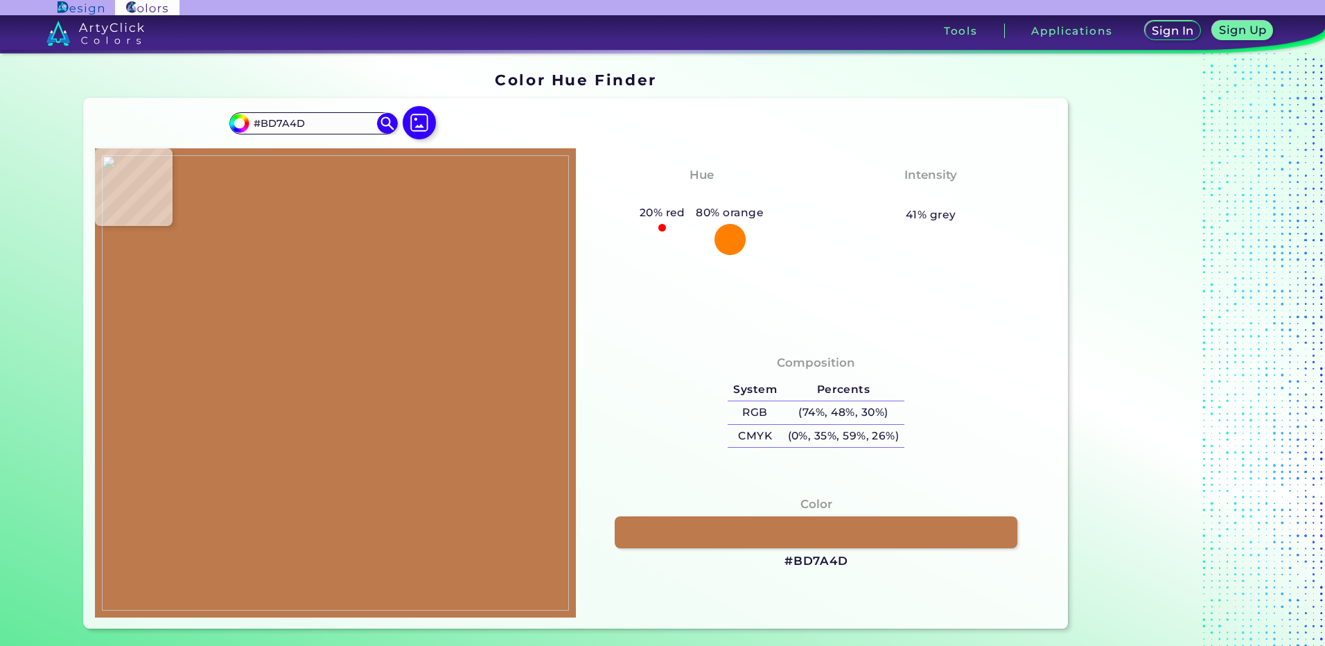
type input "#f9ead2"
type input "#F9EAD2"
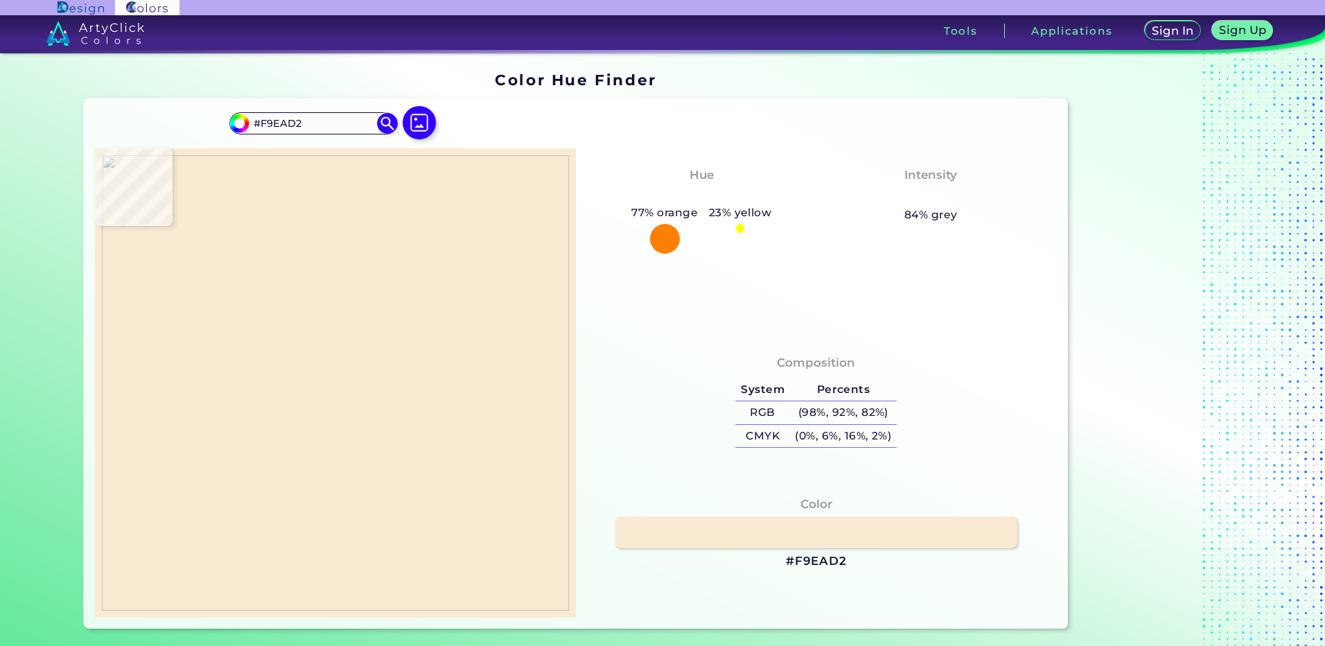
type input "#faeed6"
type input "#FAEED6"
click at [326, 369] on img at bounding box center [335, 382] width 467 height 455
click at [330, 369] on img at bounding box center [335, 382] width 467 height 455
type input "#fdf1db"
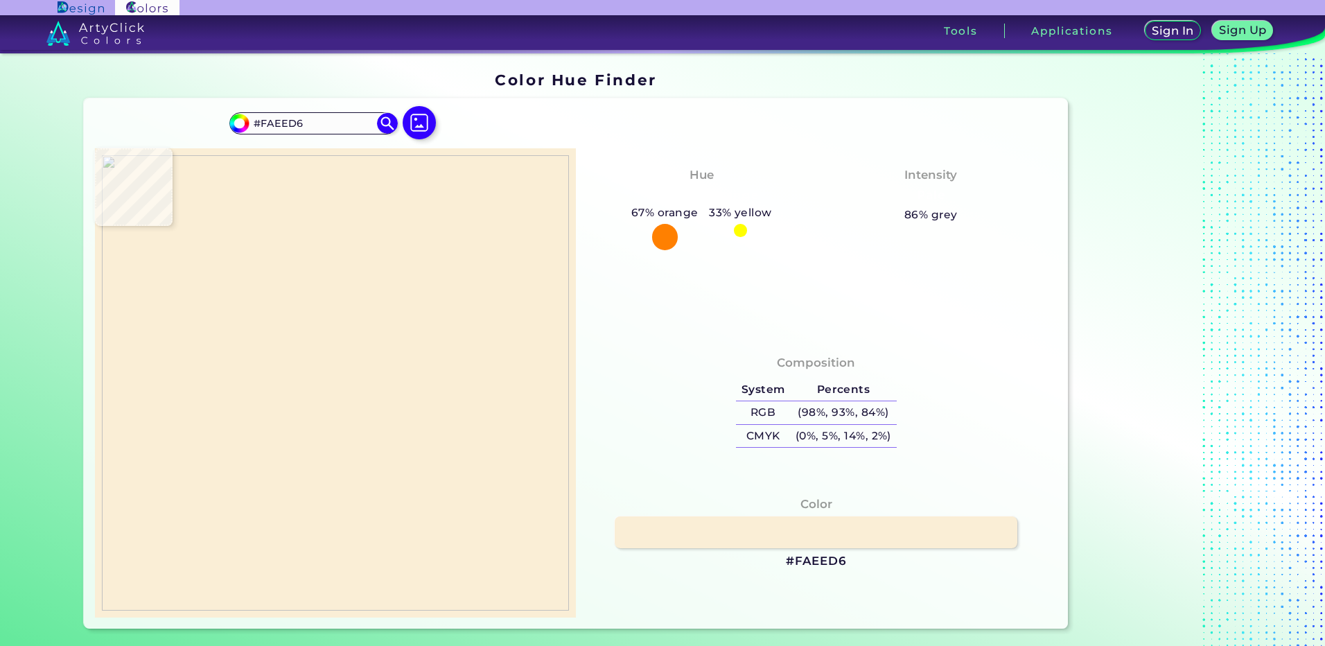
type input "#FDF1DB"
type input "#fdf2dc"
type input "#FDF2DC"
type input "#fef2dc"
type input "#FEF2DC"
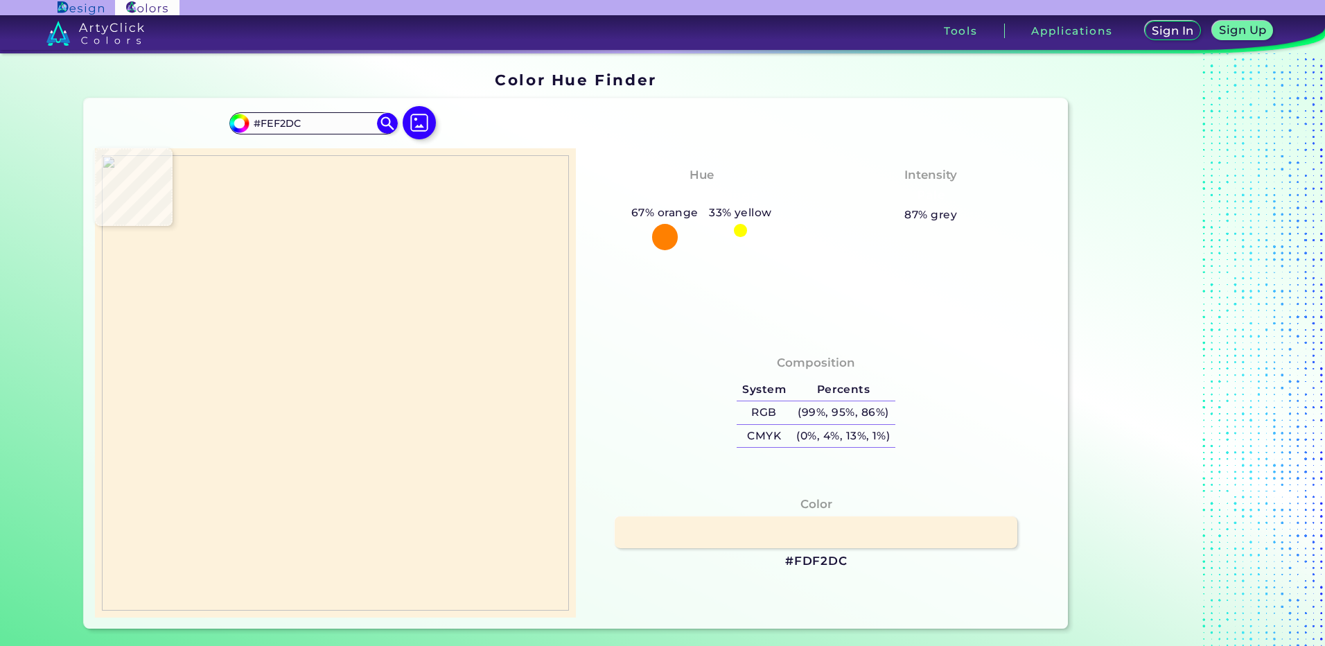
type input "#fdf1db"
type input "#FDF1DB"
type input "#fcf1d9"
type input "#FCF1D9"
type input "#fbefd8"
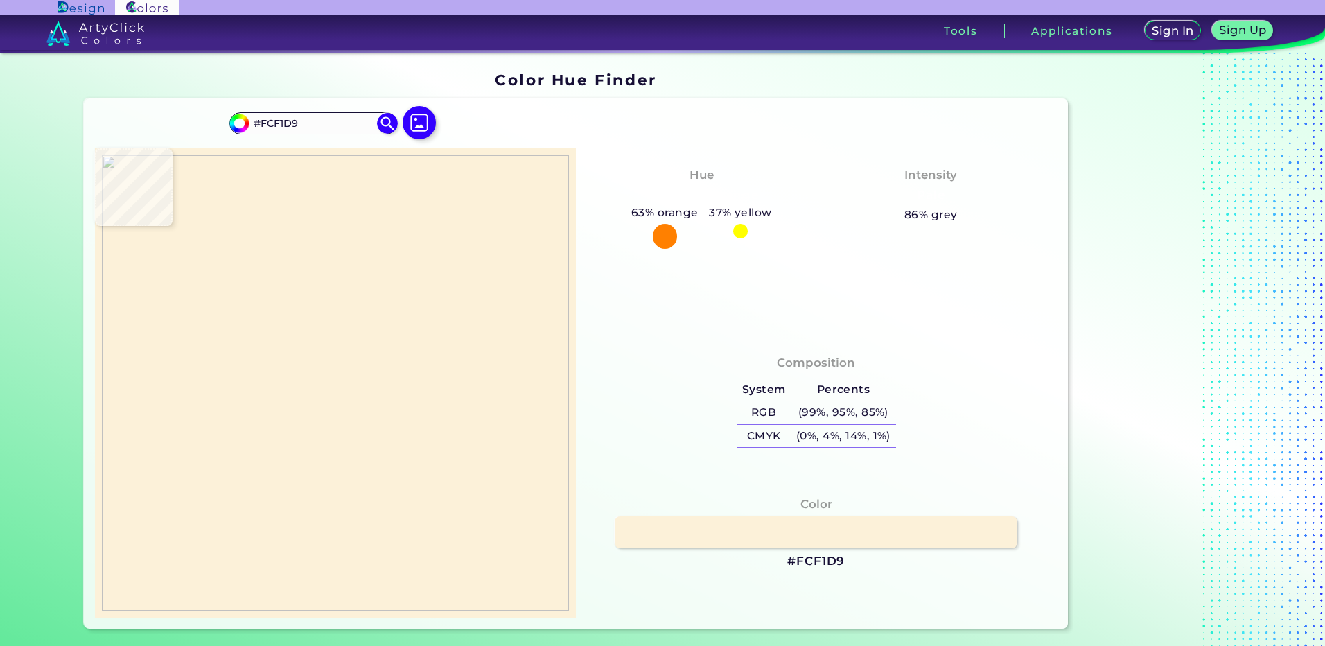
type input "#FBEFD8"
type input "#faeed6"
type input "#FAEED6"
type input "#faedd4"
type input "#FAEDD4"
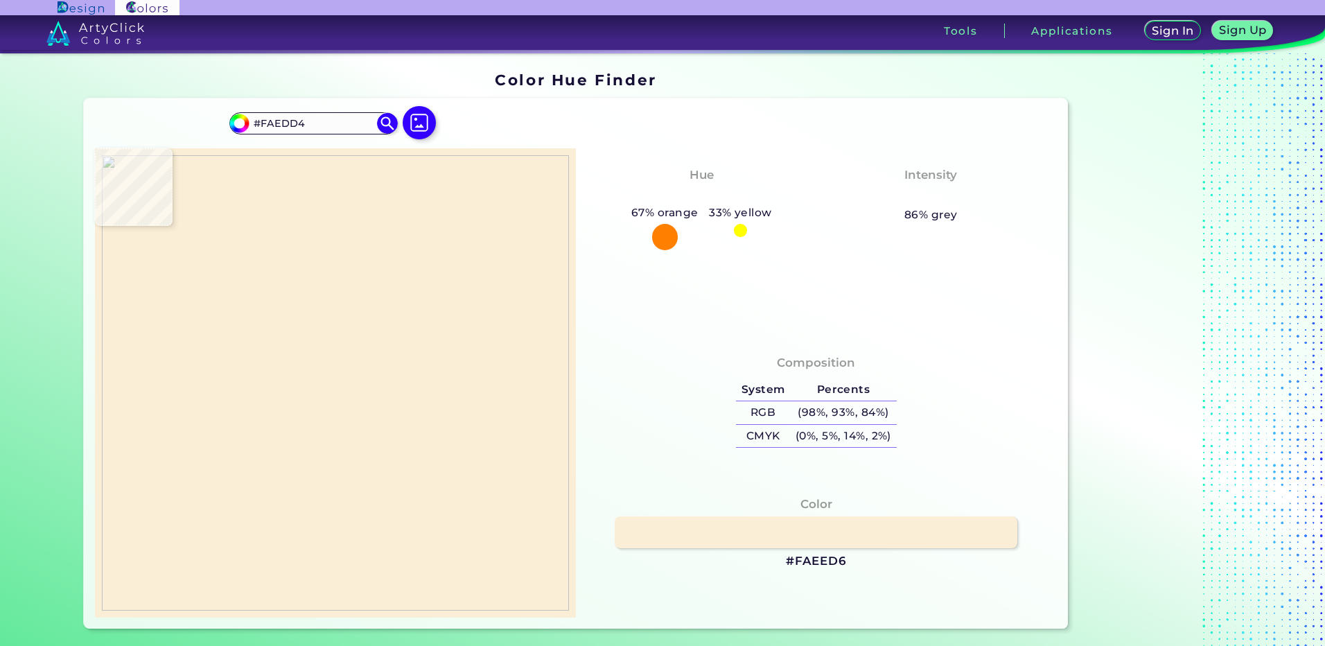
type input "#faecd5"
type input "#FAECD5"
type input "#fbecd7"
type input "#FBECD7"
click at [326, 369] on img at bounding box center [335, 382] width 467 height 455
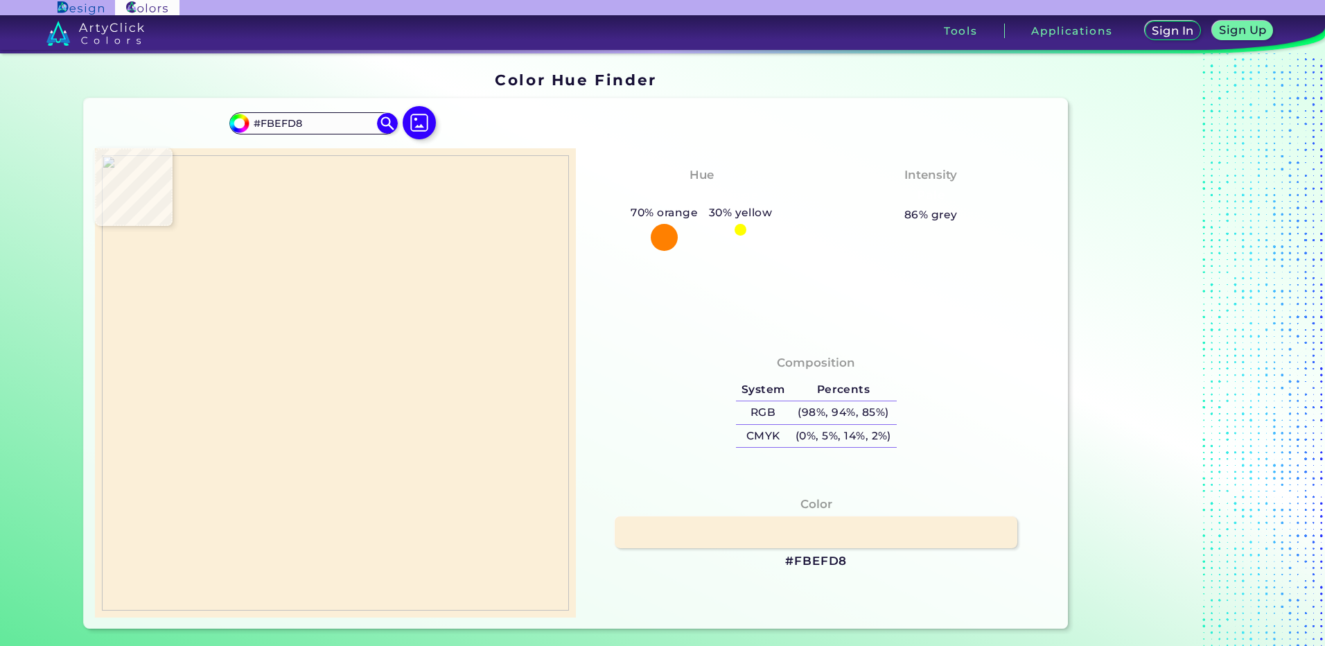
click at [809, 565] on h3 "#FBEFD8" at bounding box center [816, 561] width 62 height 17
click at [337, 351] on img at bounding box center [335, 382] width 467 height 455
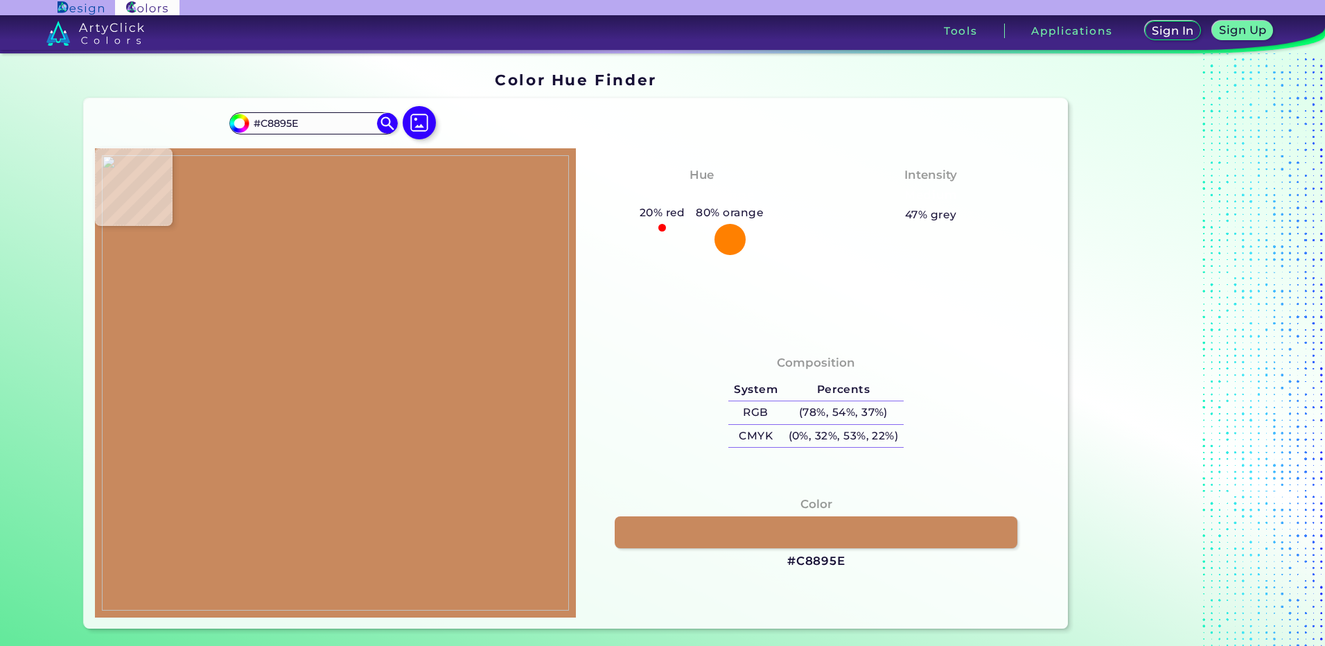
click at [333, 373] on img at bounding box center [335, 382] width 467 height 455
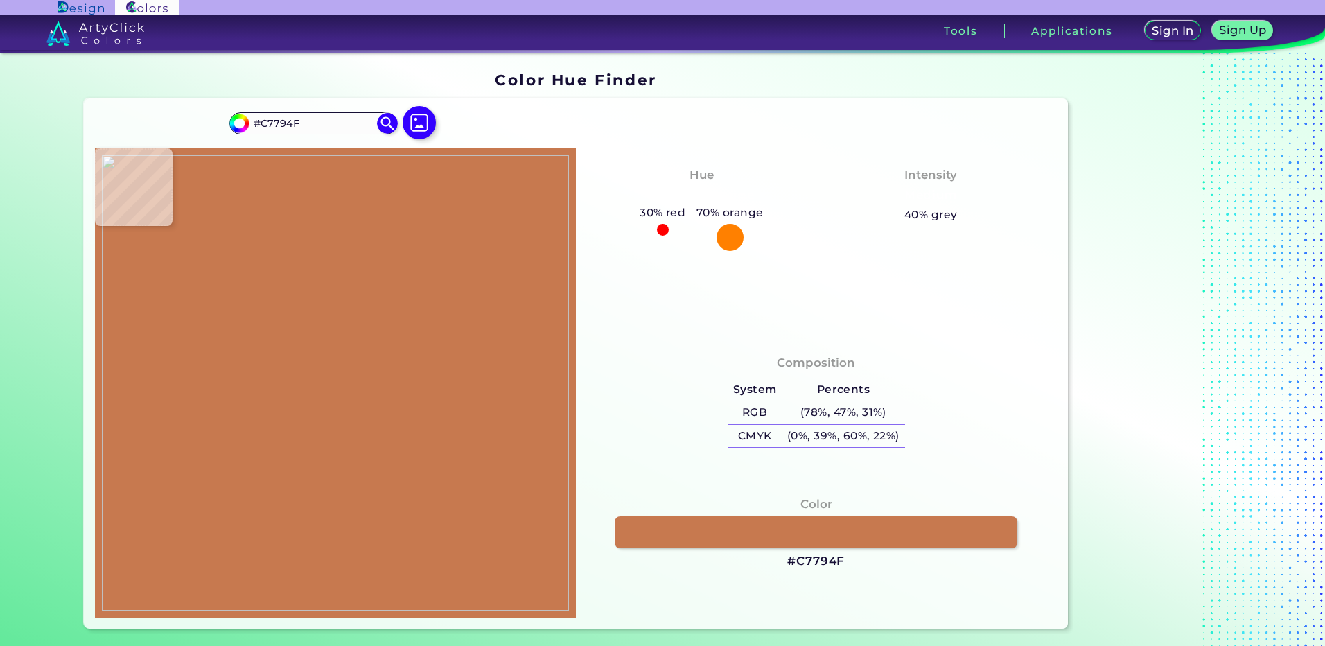
click at [324, 370] on img at bounding box center [335, 382] width 467 height 455
click at [802, 563] on h3 "#C7794F" at bounding box center [816, 561] width 58 height 17
click at [337, 359] on img at bounding box center [335, 382] width 467 height 455
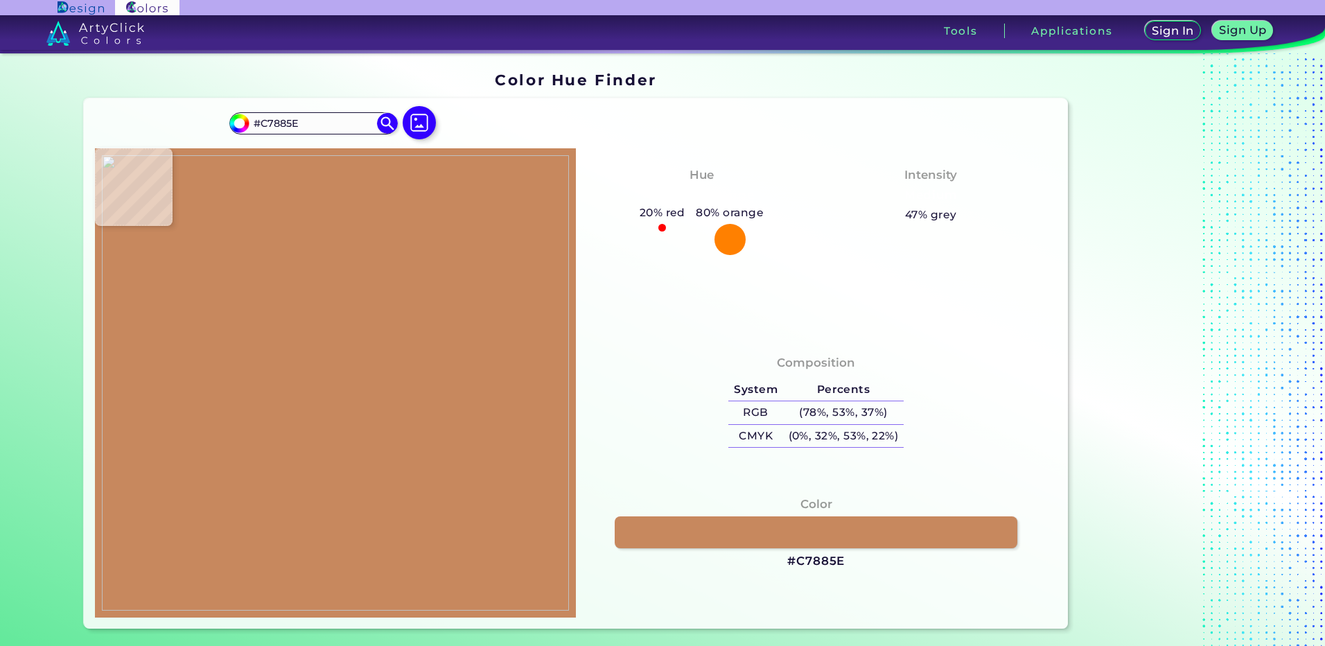
click at [334, 373] on img at bounding box center [335, 382] width 467 height 455
click at [834, 563] on h3 "#C7885E" at bounding box center [816, 561] width 58 height 17
click at [334, 377] on img at bounding box center [335, 382] width 467 height 455
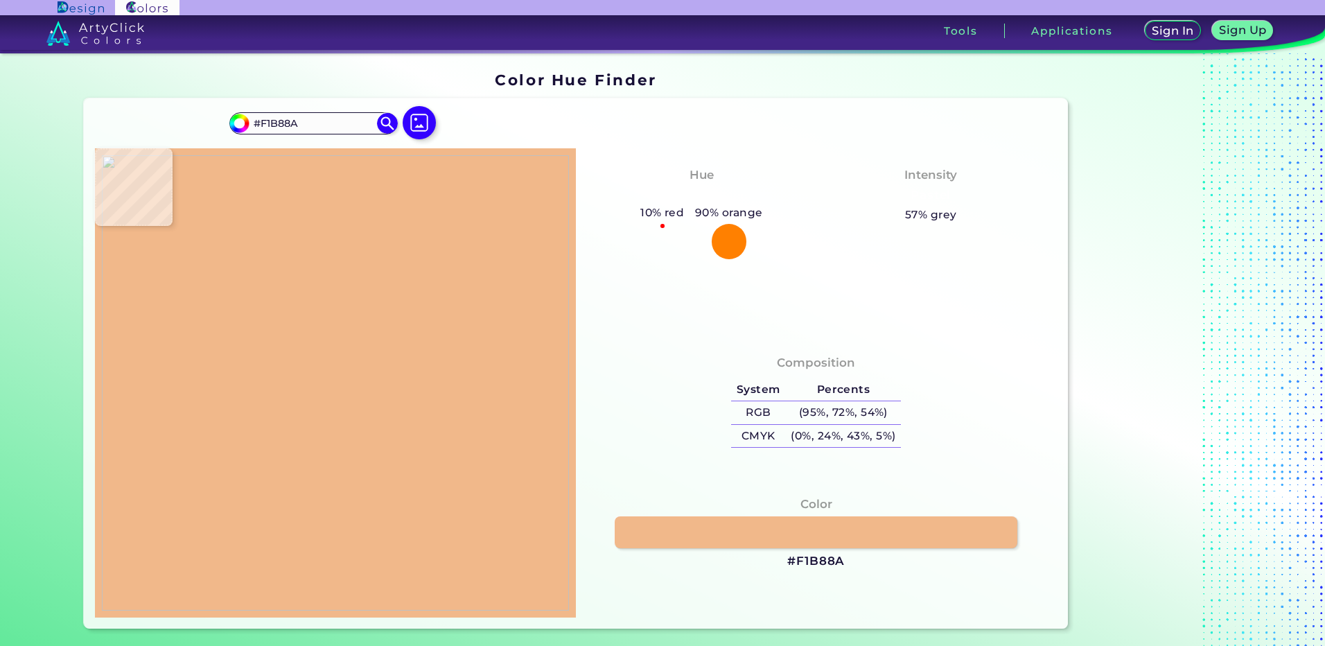
click at [330, 373] on img at bounding box center [335, 382] width 467 height 455
click at [238, 235] on img at bounding box center [335, 382] width 467 height 455
click at [359, 490] on img at bounding box center [335, 382] width 467 height 455
click at [832, 559] on h3 "#F7B187" at bounding box center [815, 561] width 55 height 17
click at [330, 353] on img at bounding box center [335, 382] width 467 height 455
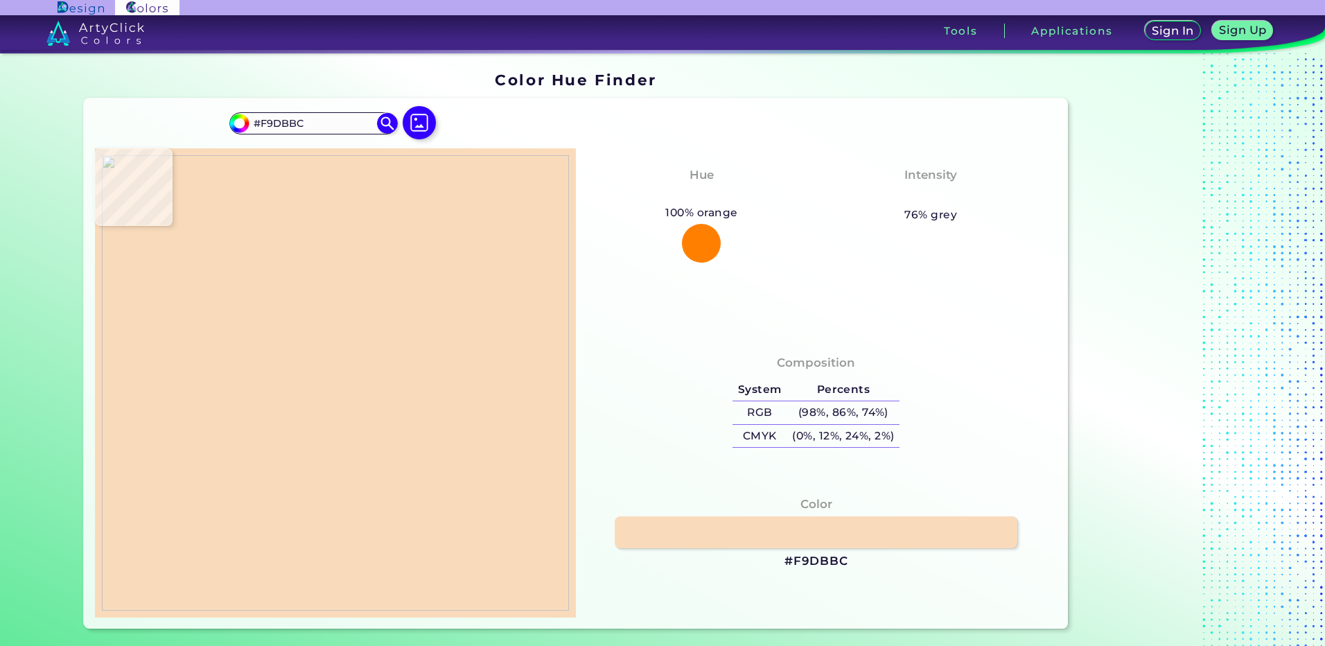
click at [328, 331] on img at bounding box center [335, 382] width 467 height 455
click at [809, 559] on h3 "#F9DBBC" at bounding box center [816, 561] width 64 height 17
drag, startPoint x: 330, startPoint y: 340, endPoint x: 333, endPoint y: 333, distance: 7.7
click at [330, 339] on img at bounding box center [335, 382] width 467 height 455
click at [335, 333] on img at bounding box center [335, 382] width 467 height 455
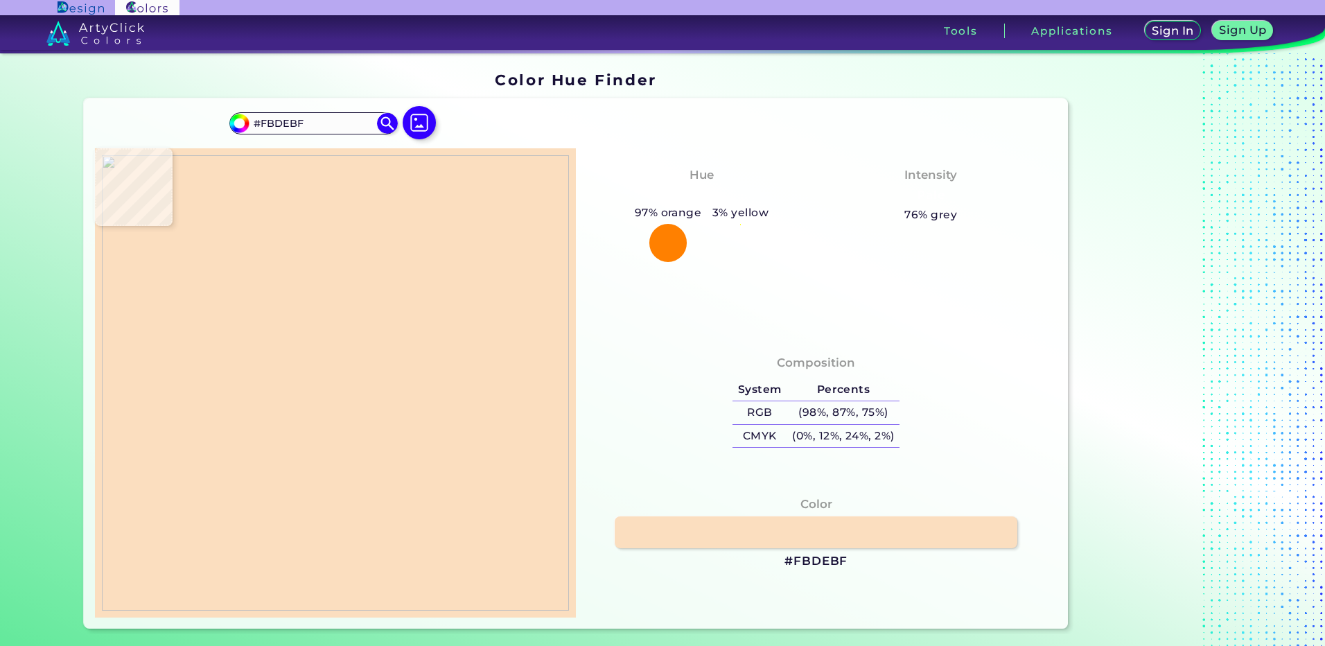
click at [813, 560] on h3 "#FBDEBF" at bounding box center [815, 561] width 63 height 17
click at [328, 364] on img at bounding box center [335, 382] width 467 height 455
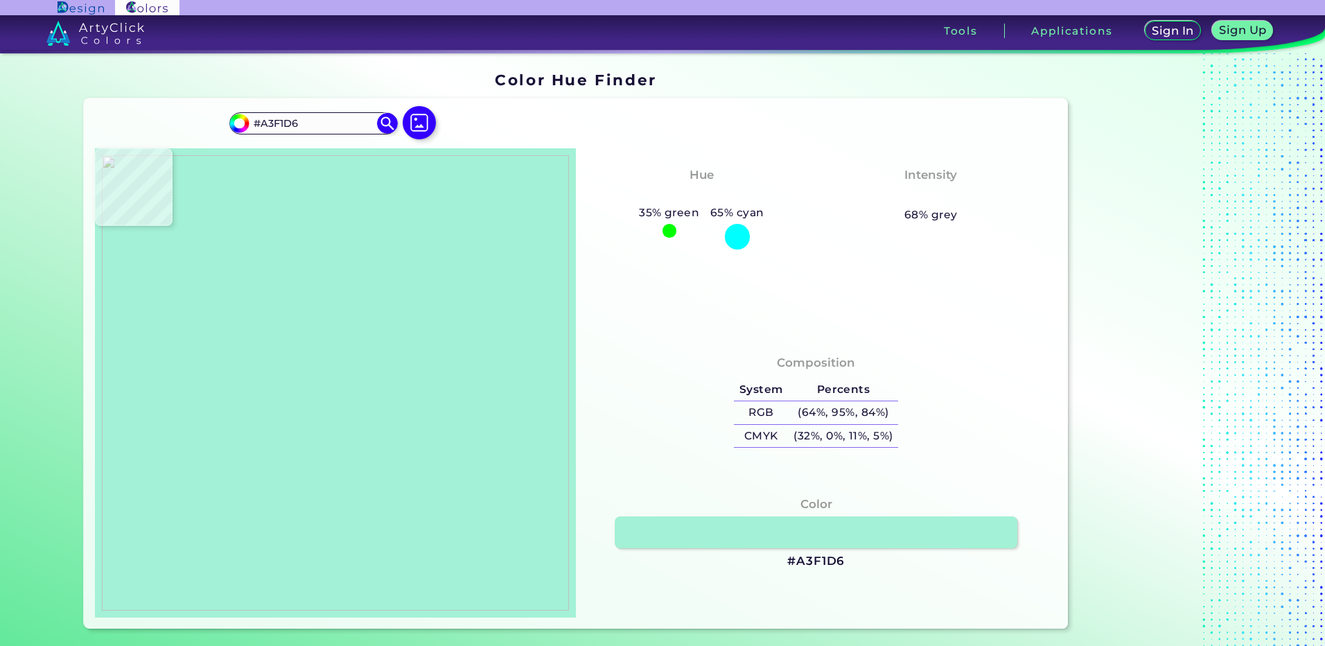
click at [320, 354] on img at bounding box center [335, 382] width 467 height 455
click at [804, 563] on h3 "#A3F1D6" at bounding box center [816, 561] width 58 height 17
click at [326, 354] on img at bounding box center [335, 382] width 467 height 455
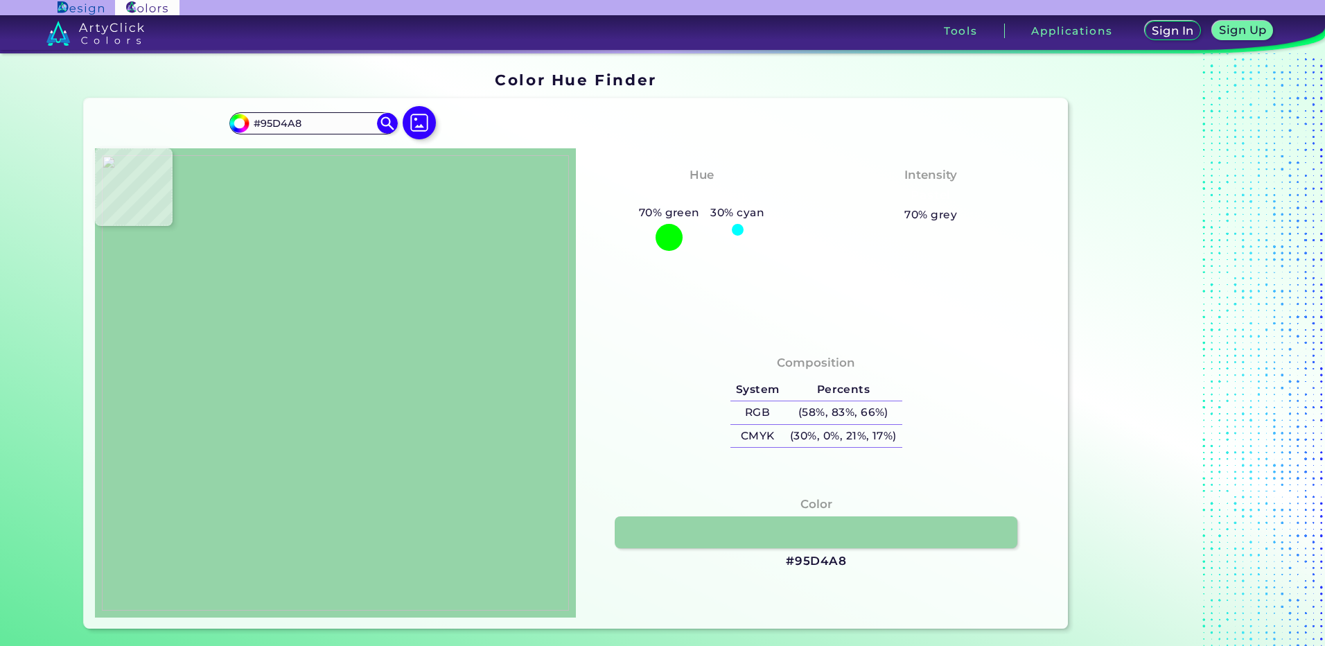
click at [325, 353] on img at bounding box center [335, 382] width 467 height 455
click at [822, 558] on h3 "#95D4A8" at bounding box center [816, 561] width 61 height 17
click at [340, 360] on img at bounding box center [335, 382] width 467 height 455
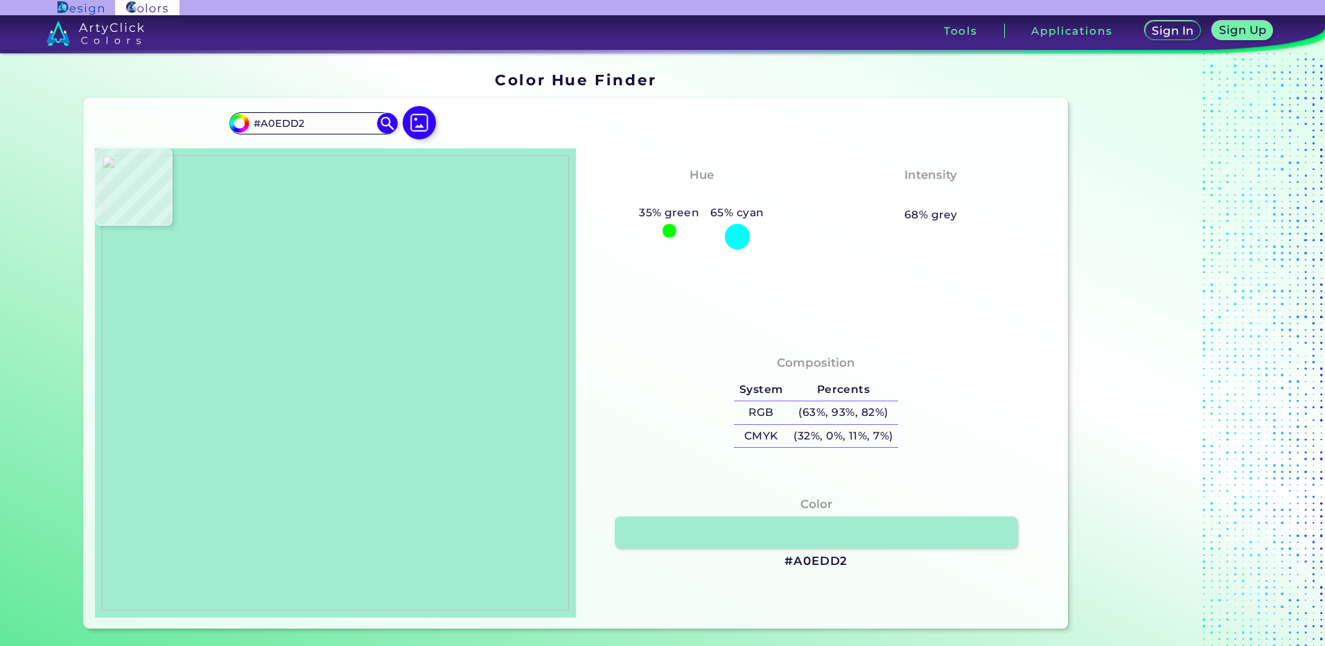
click at [320, 353] on img at bounding box center [335, 382] width 467 height 455
click at [816, 568] on h3 "#A0EDD2" at bounding box center [815, 561] width 63 height 17
click at [329, 360] on img at bounding box center [335, 382] width 467 height 455
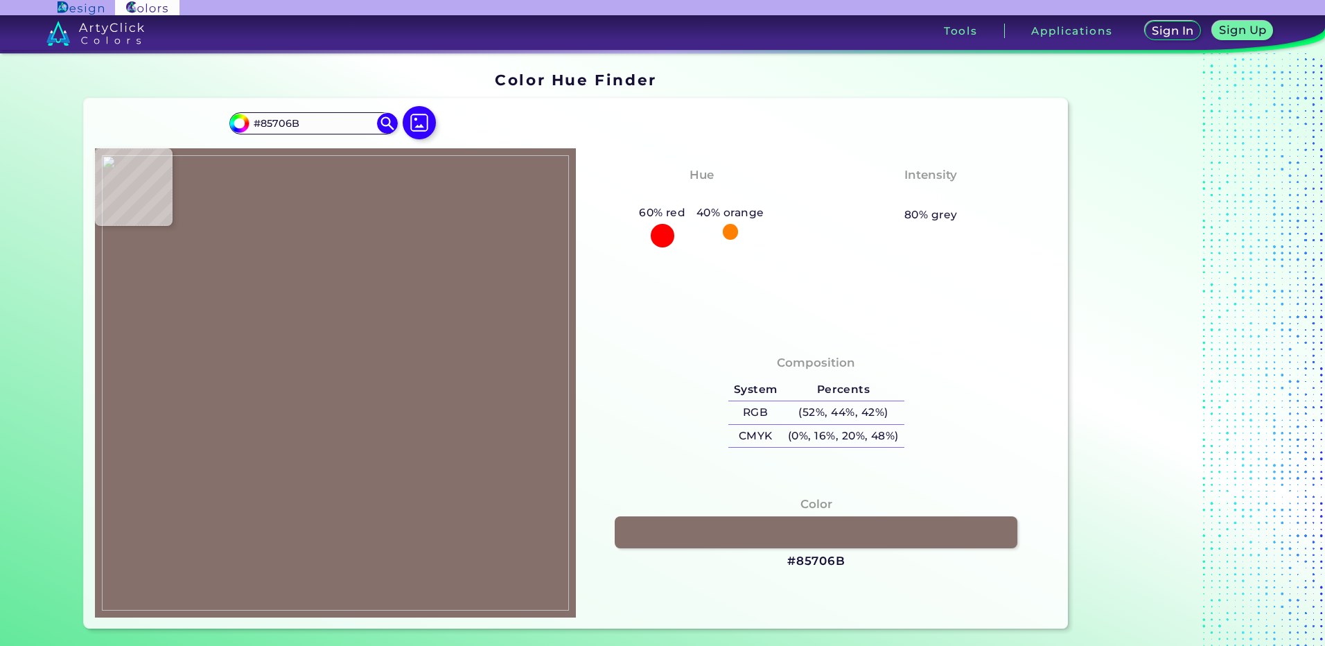
click at [321, 350] on img at bounding box center [335, 382] width 467 height 455
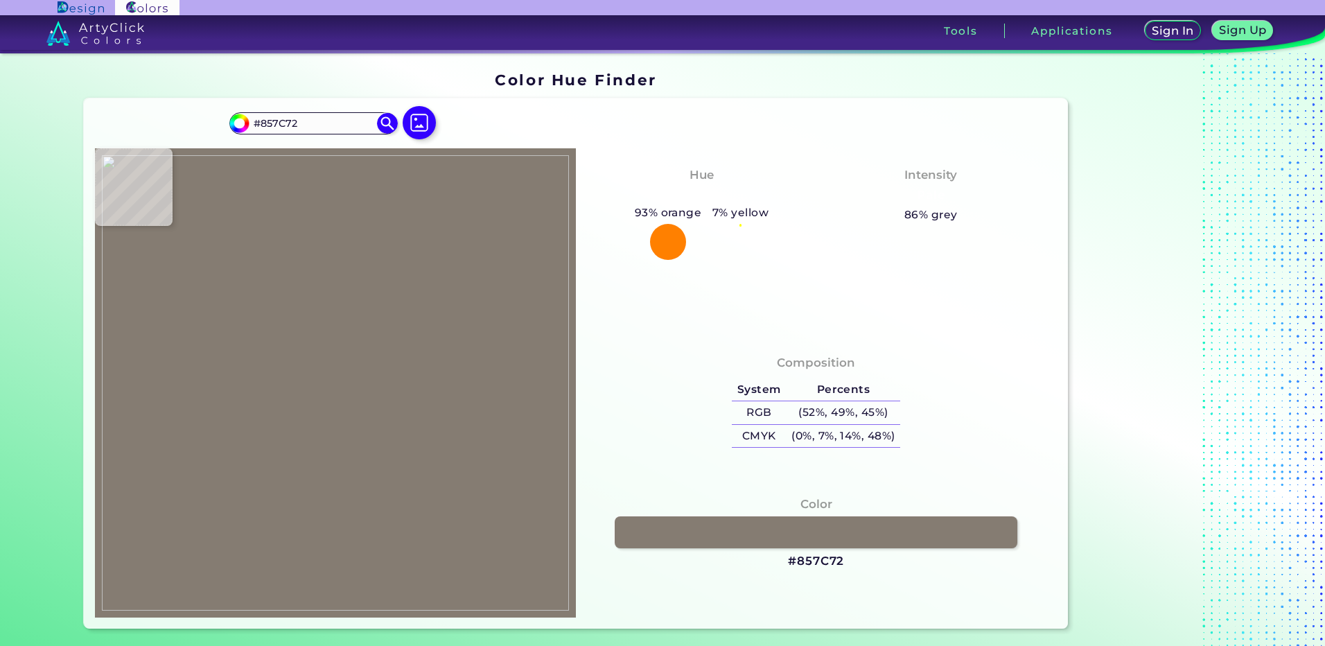
click at [321, 351] on img at bounding box center [335, 382] width 467 height 455
click at [824, 566] on h3 "#857C72" at bounding box center [816, 561] width 56 height 17
